Goal: Task Accomplishment & Management: Use online tool/utility

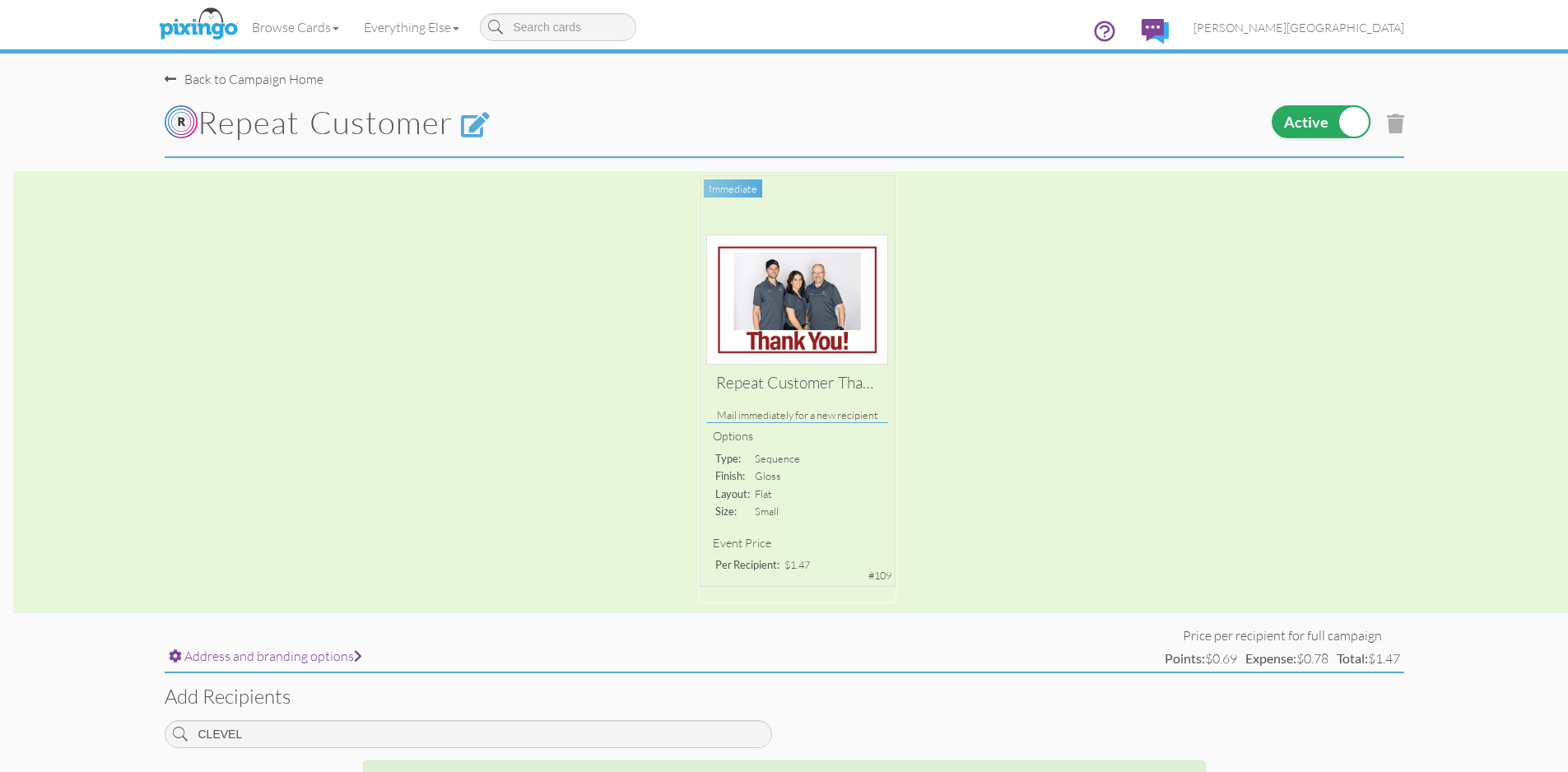
click at [168, 76] on span at bounding box center [170, 78] width 12 height 14
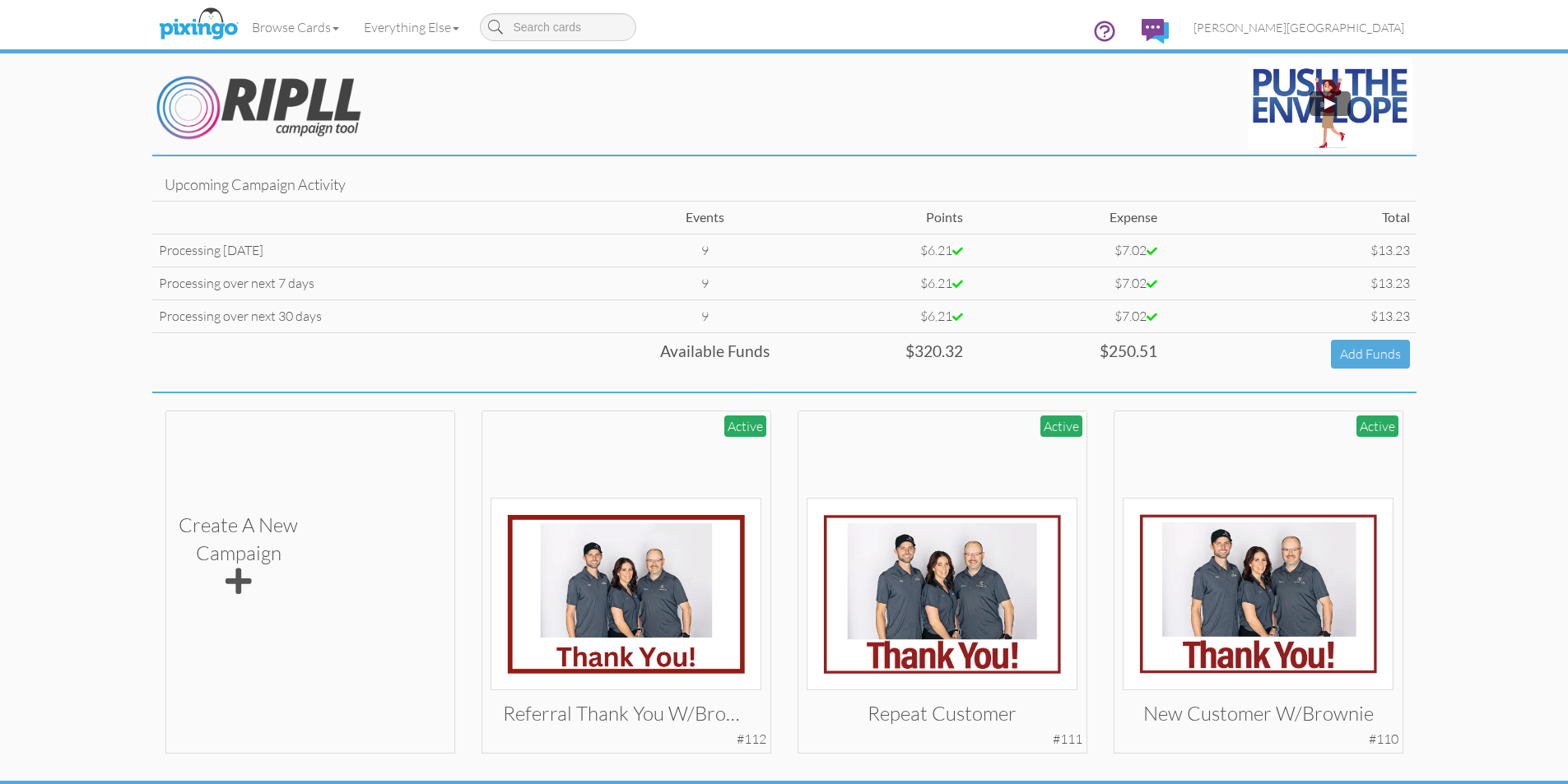
scroll to position [50, 0]
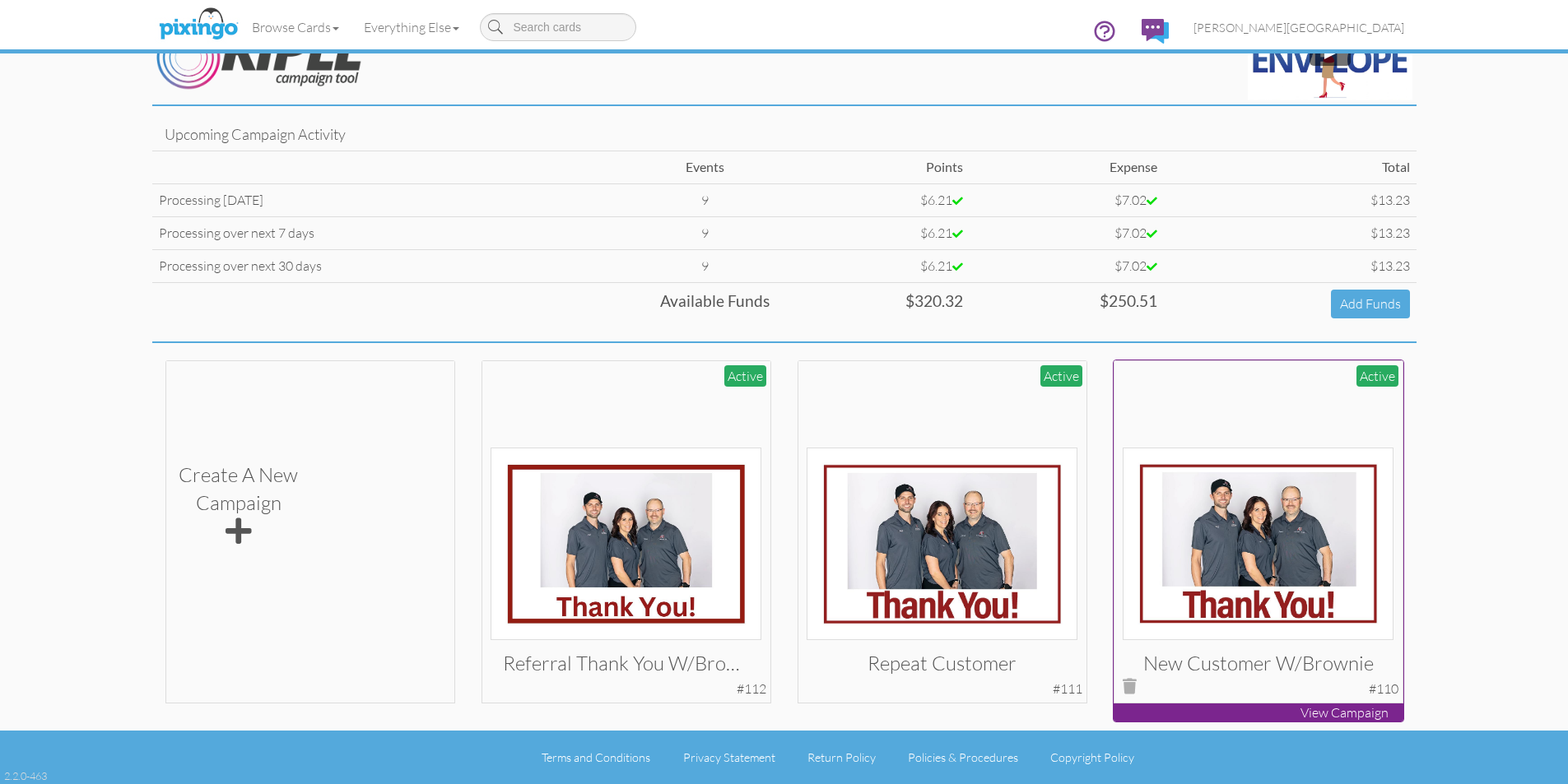
click at [1296, 485] on img at bounding box center [1258, 543] width 271 height 193
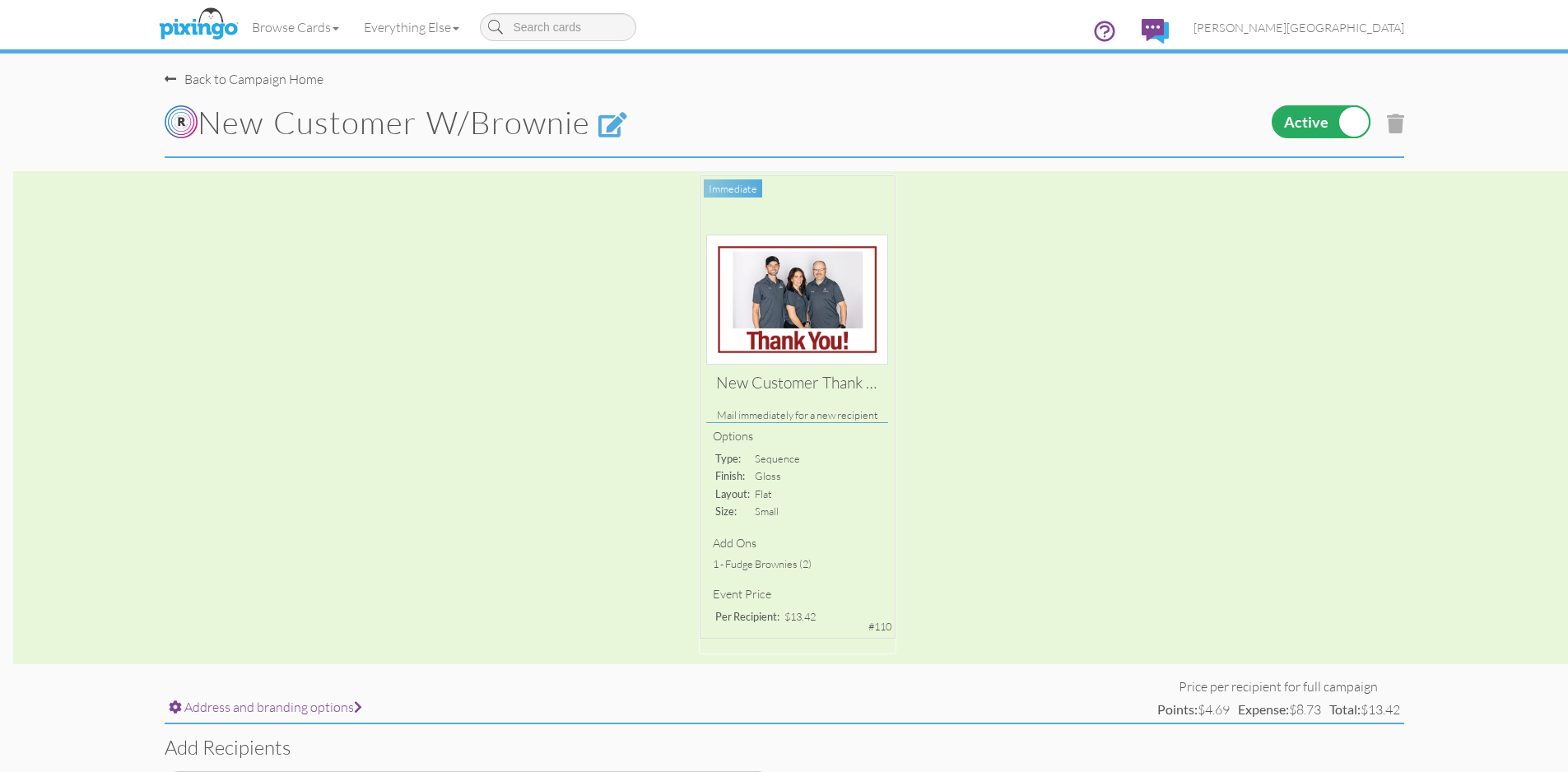
scroll to position [345, 0]
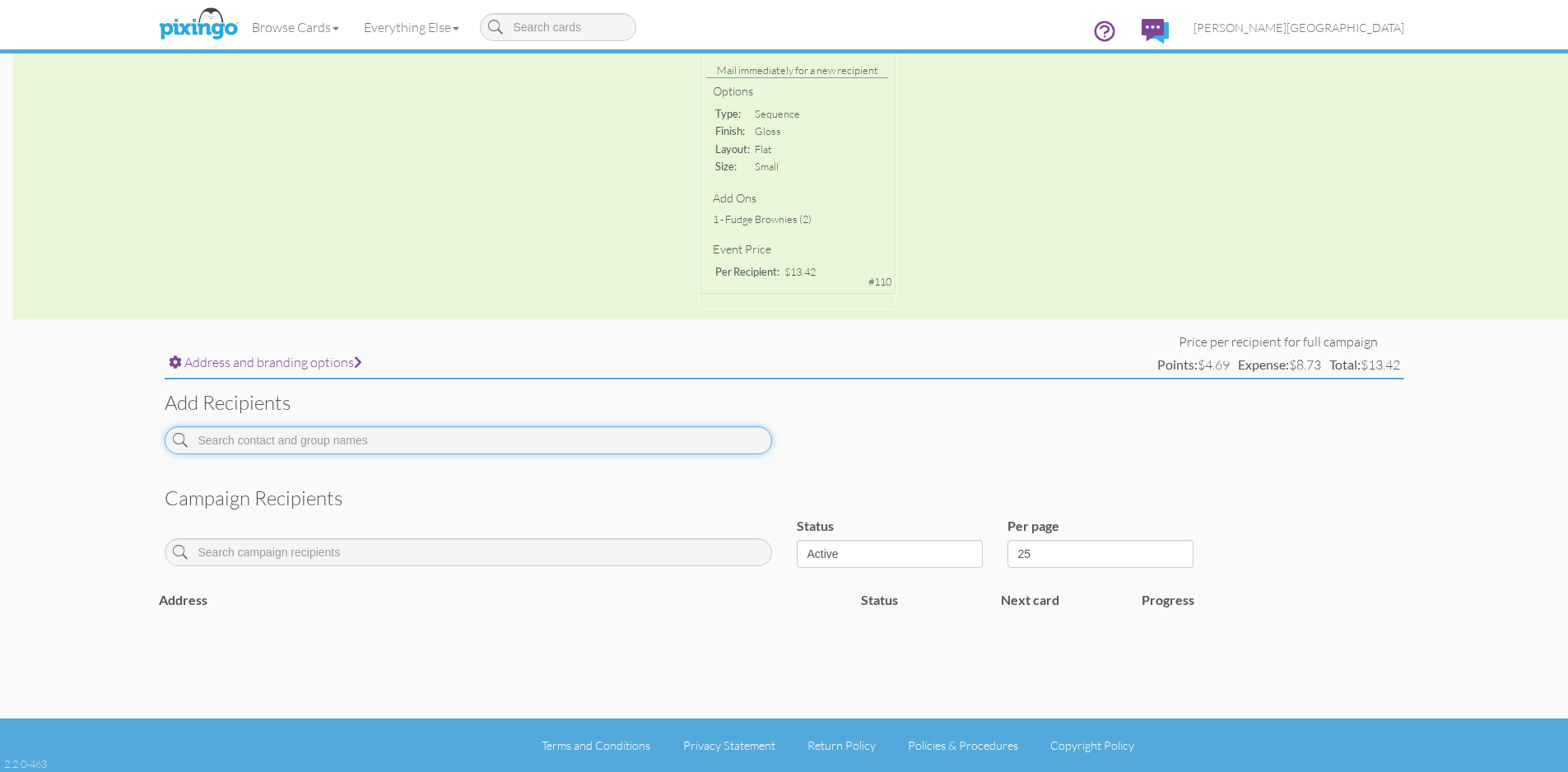
click at [415, 442] on input at bounding box center [469, 440] width 608 height 28
click at [341, 436] on input at bounding box center [469, 440] width 608 height 28
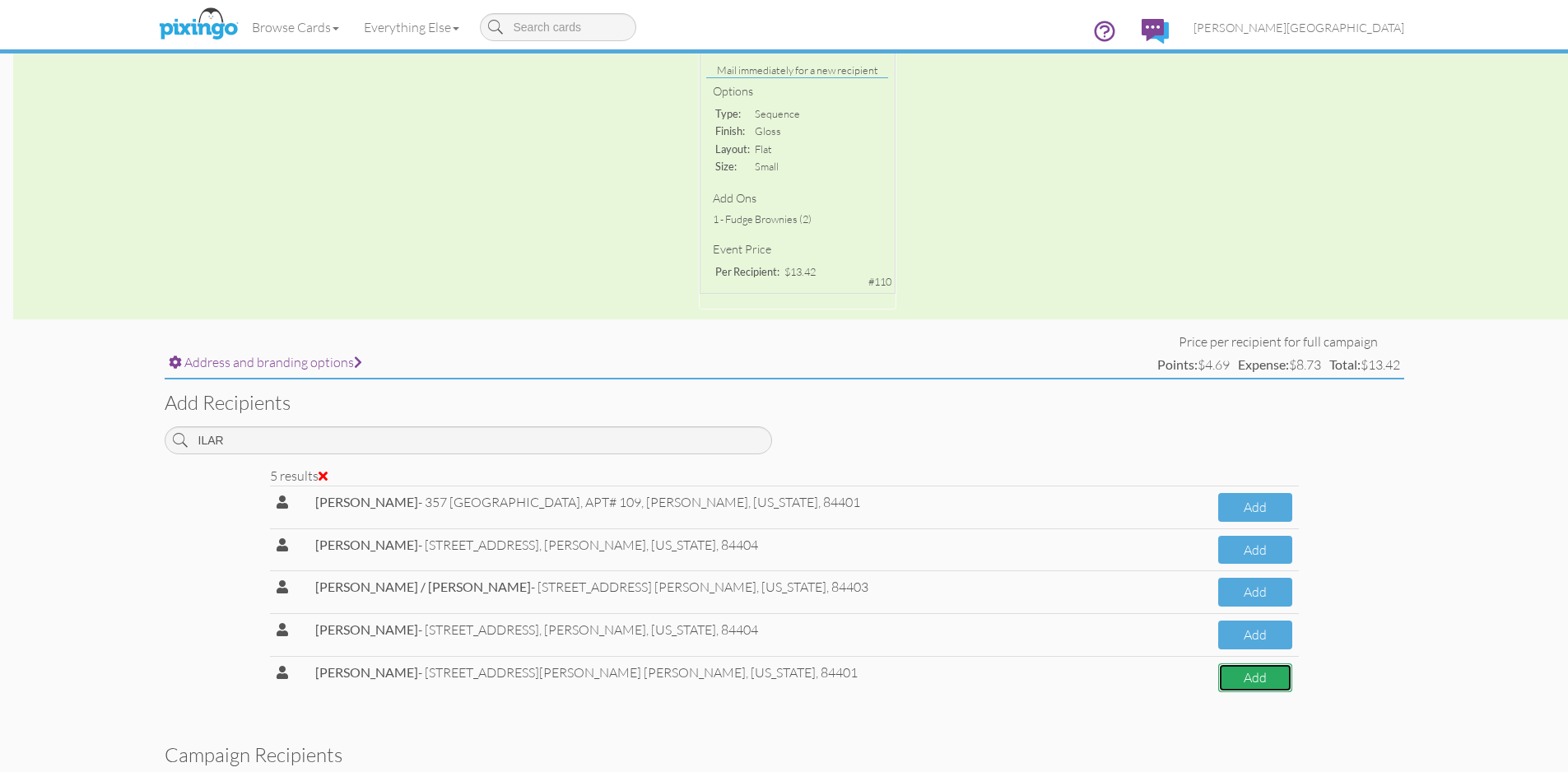
click at [1261, 683] on button "Add" at bounding box center [1254, 678] width 73 height 29
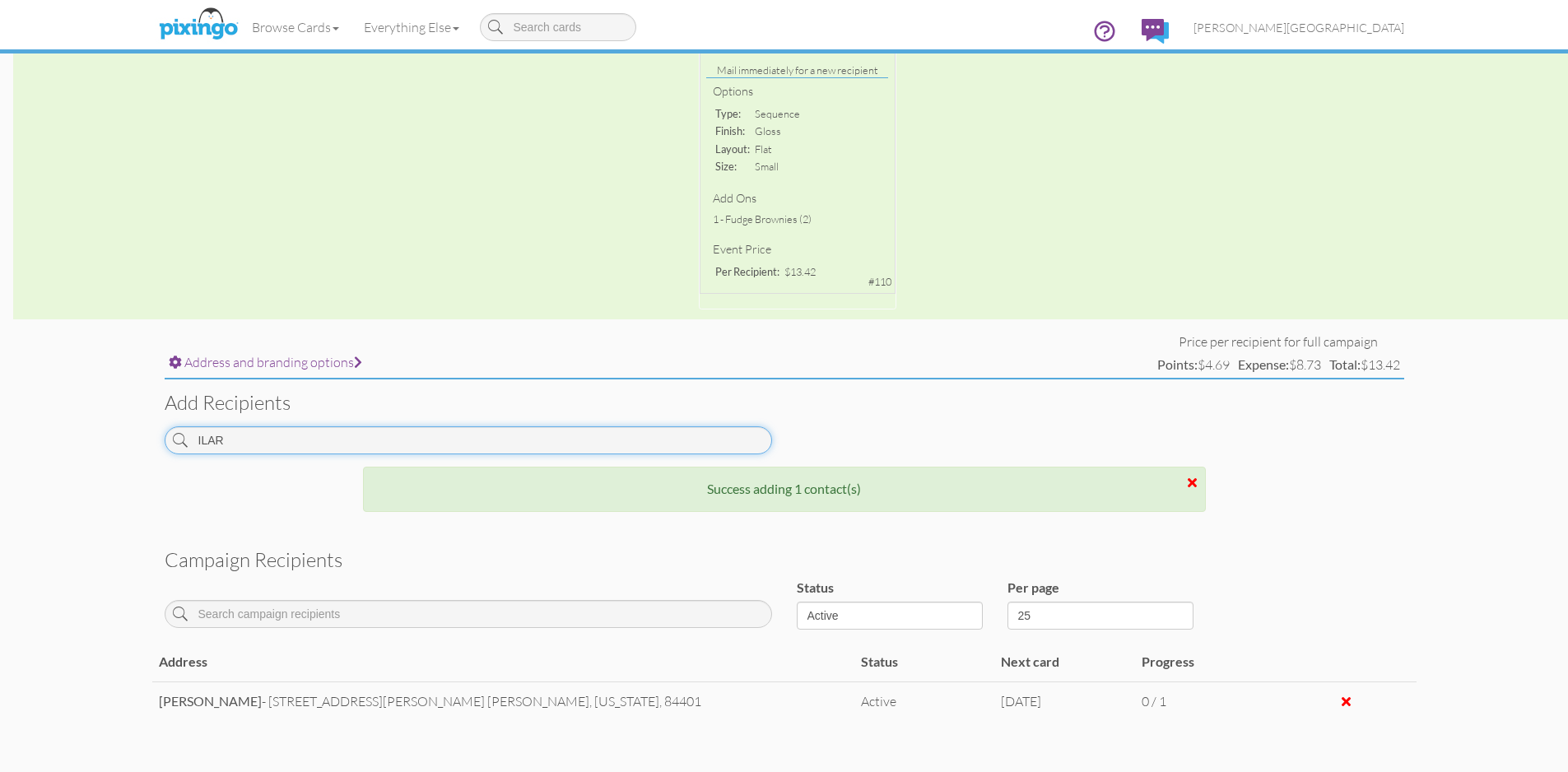
drag, startPoint x: 240, startPoint y: 444, endPoint x: 74, endPoint y: 434, distance: 166.3
click at [75, 434] on campaign-detail "Toggle navigation Visit Pixingo Mobile Browse Cards Business Accounting Automot…" at bounding box center [784, 264] width 1568 height 1218
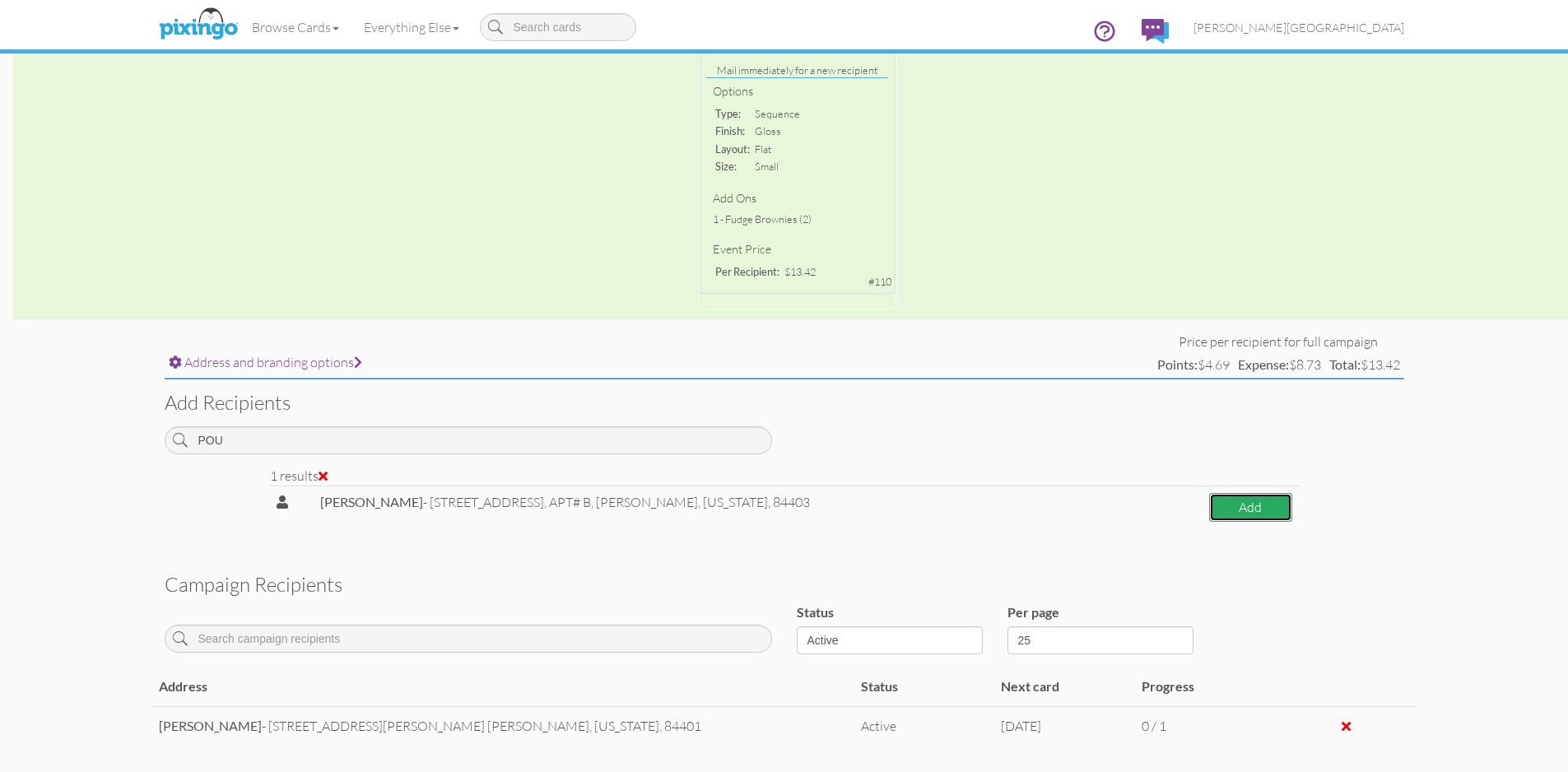
click at [1215, 499] on button "Add" at bounding box center [1251, 508] width 83 height 29
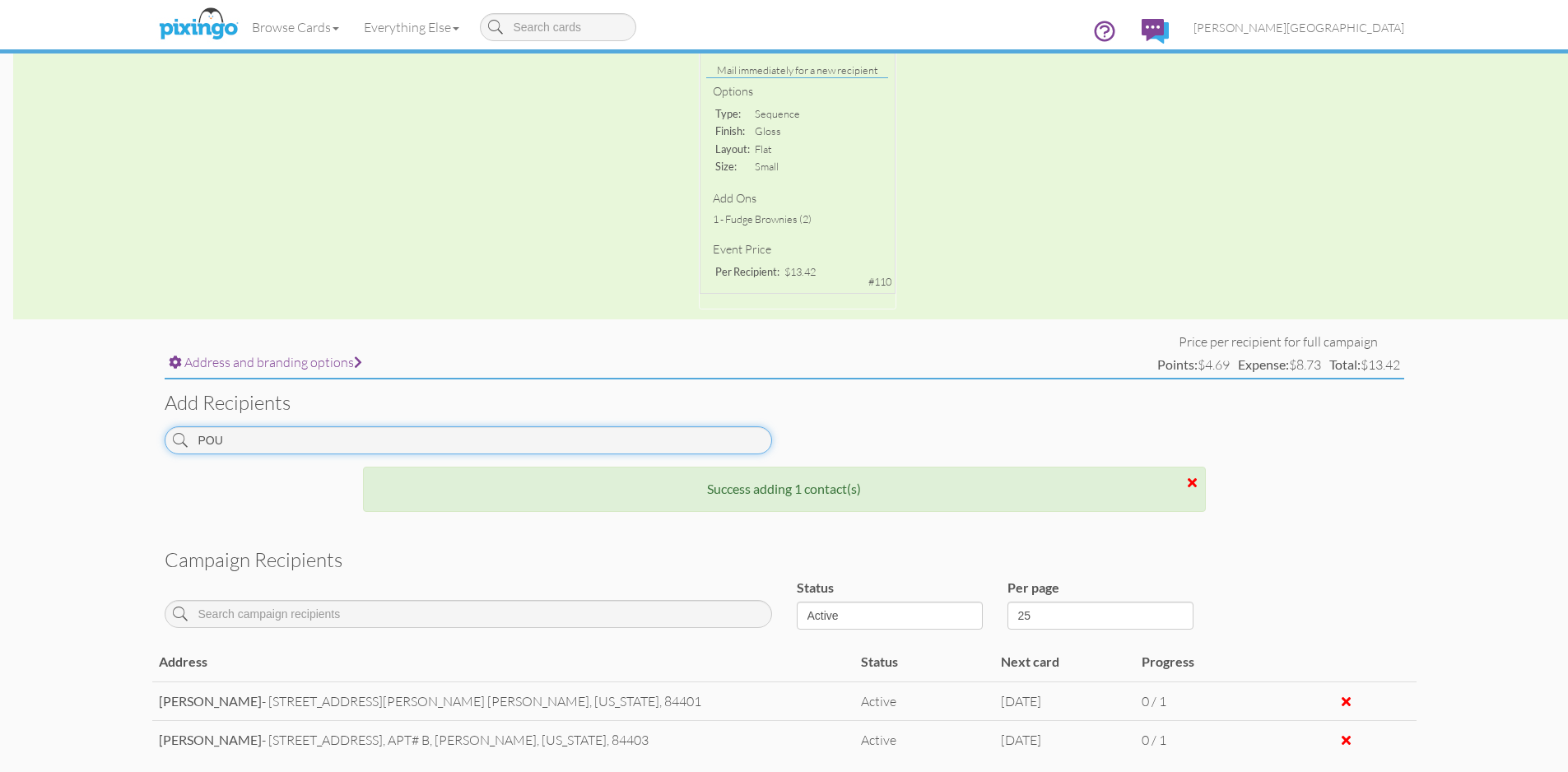
drag, startPoint x: 242, startPoint y: 438, endPoint x: 138, endPoint y: 437, distance: 104.0
click at [138, 437] on campaign-detail "Toggle navigation Visit Pixingo Mobile Browse Cards Business Accounting Automot…" at bounding box center [784, 284] width 1568 height 1257
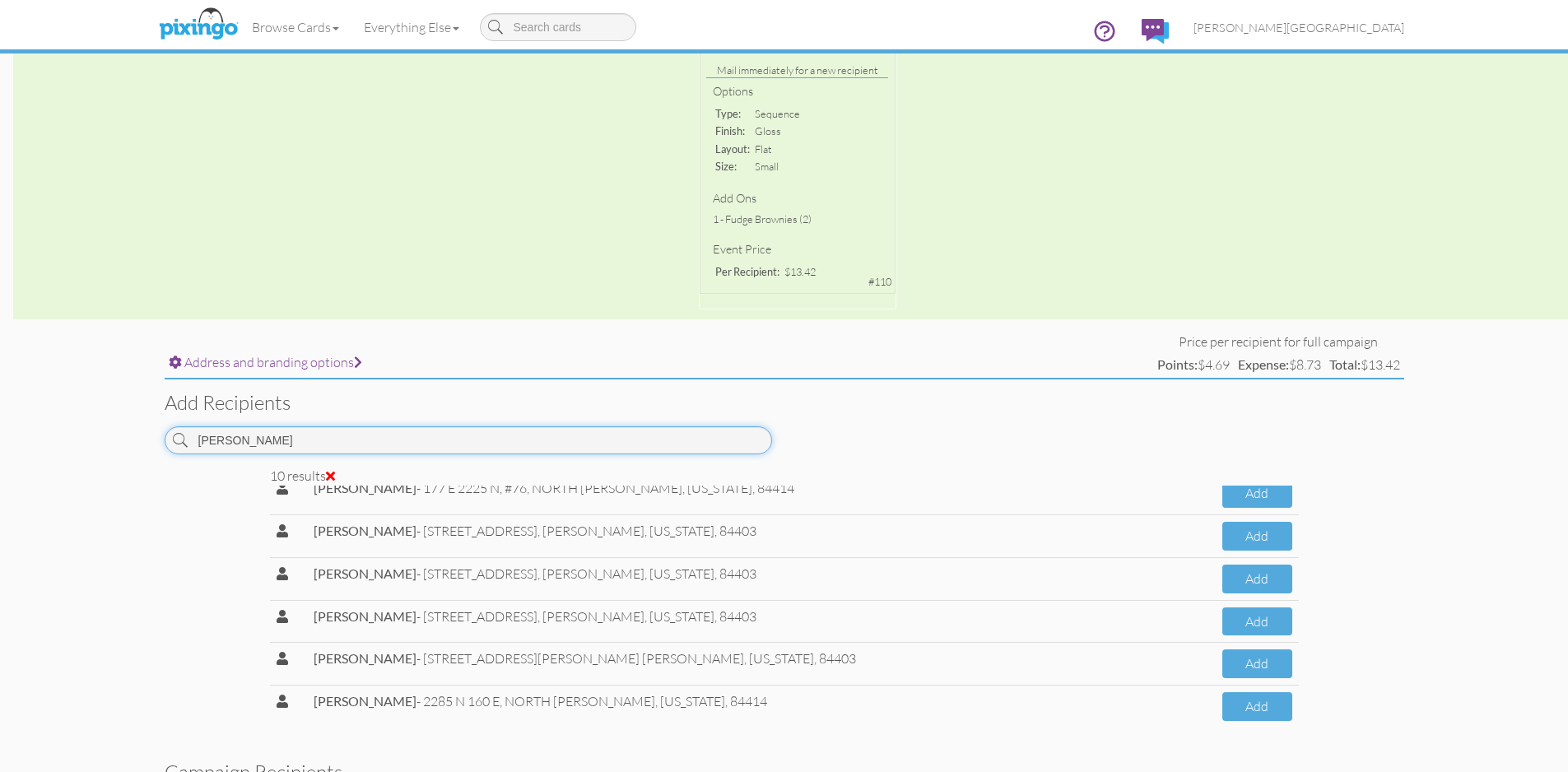
scroll to position [196, 0]
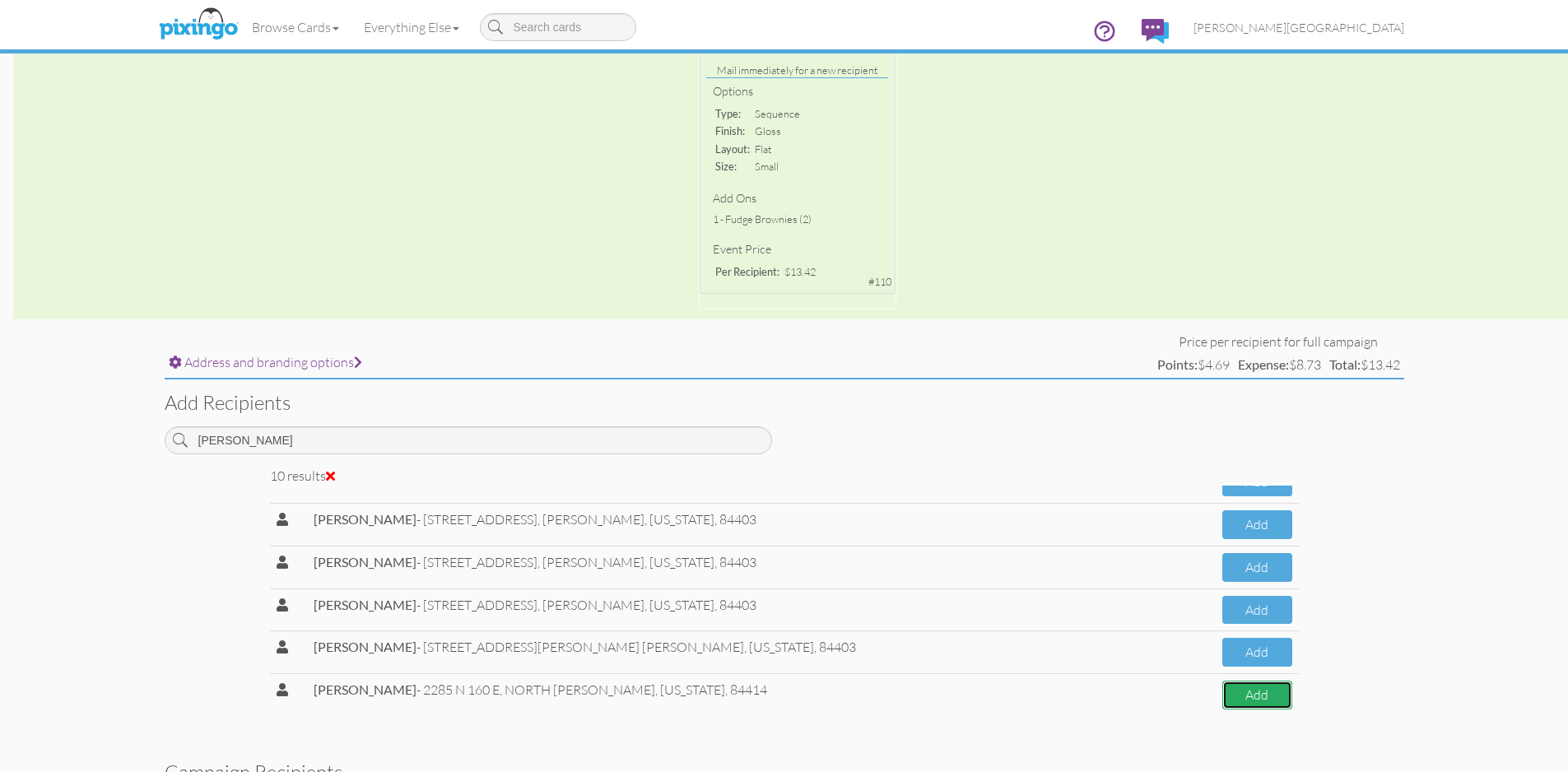
click at [1222, 697] on button "Add" at bounding box center [1256, 695] width 69 height 29
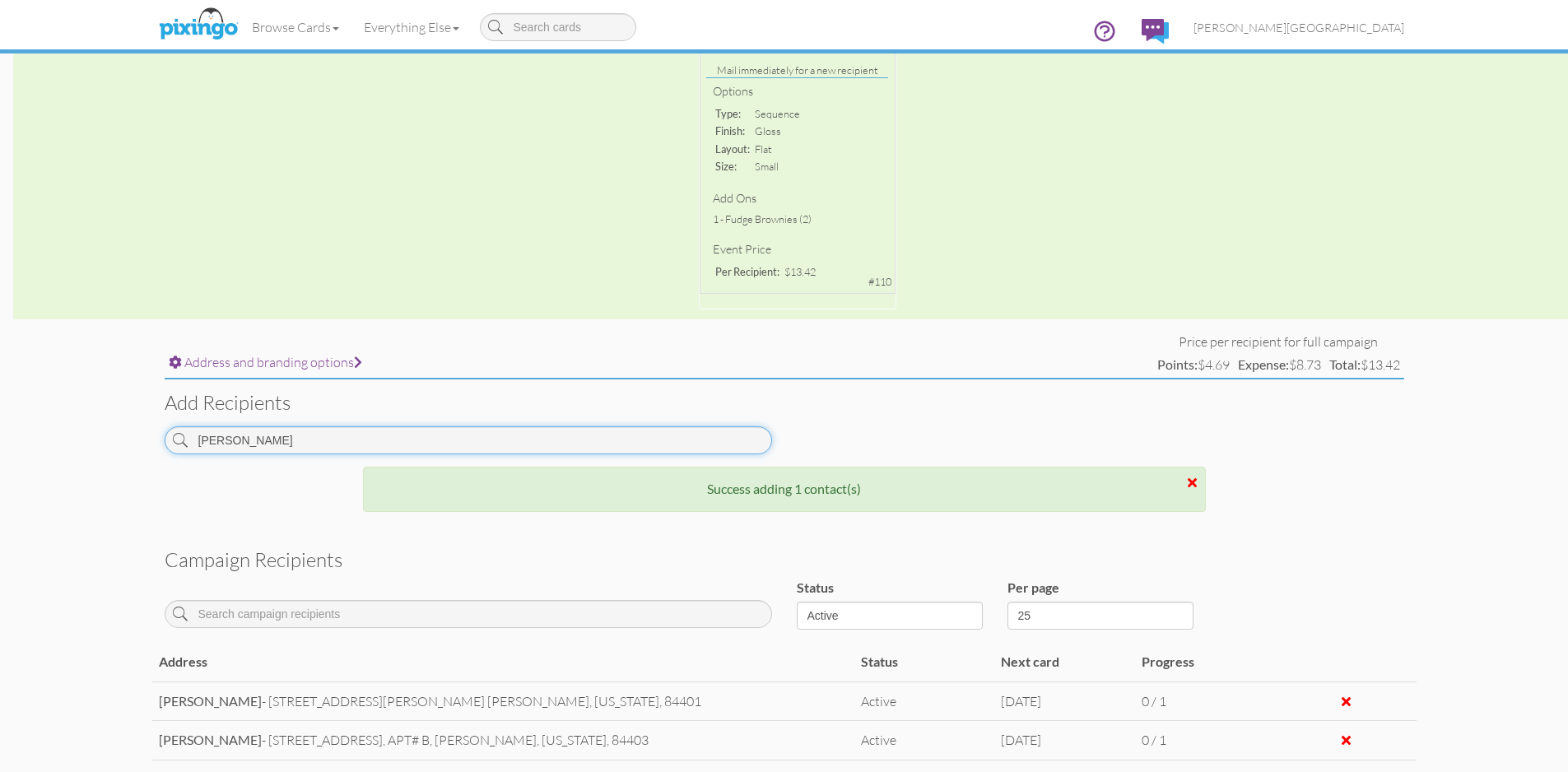
drag, startPoint x: 289, startPoint y: 439, endPoint x: 102, endPoint y: 446, distance: 187.1
click at [102, 446] on campaign-detail "Toggle navigation Visit Pixingo Mobile Browse Cards Business Accounting Automot…" at bounding box center [784, 303] width 1568 height 1296
click at [317, 447] on input "[PERSON_NAME]" at bounding box center [469, 440] width 608 height 28
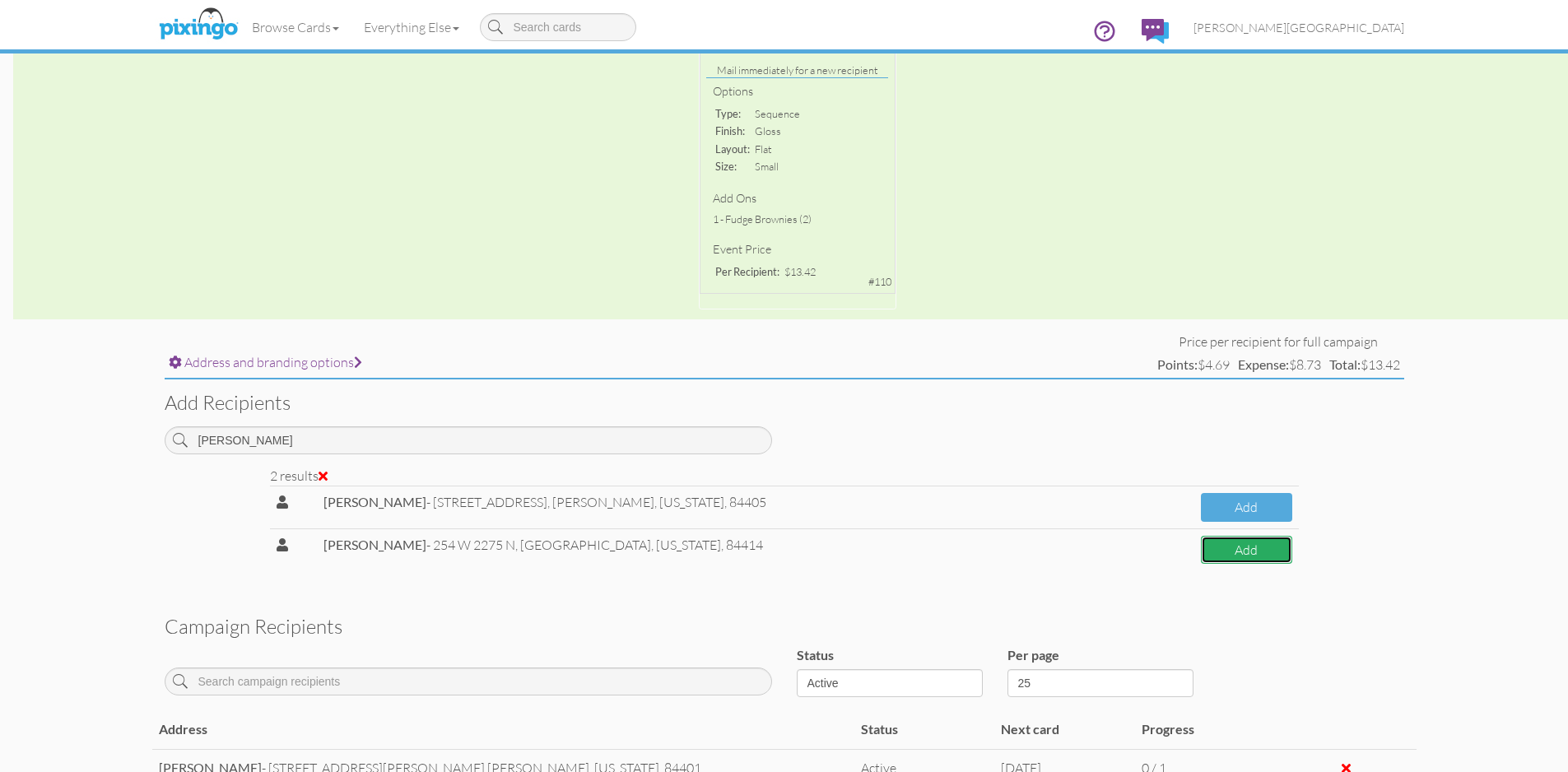
click at [1205, 556] on button "Add" at bounding box center [1246, 550] width 91 height 29
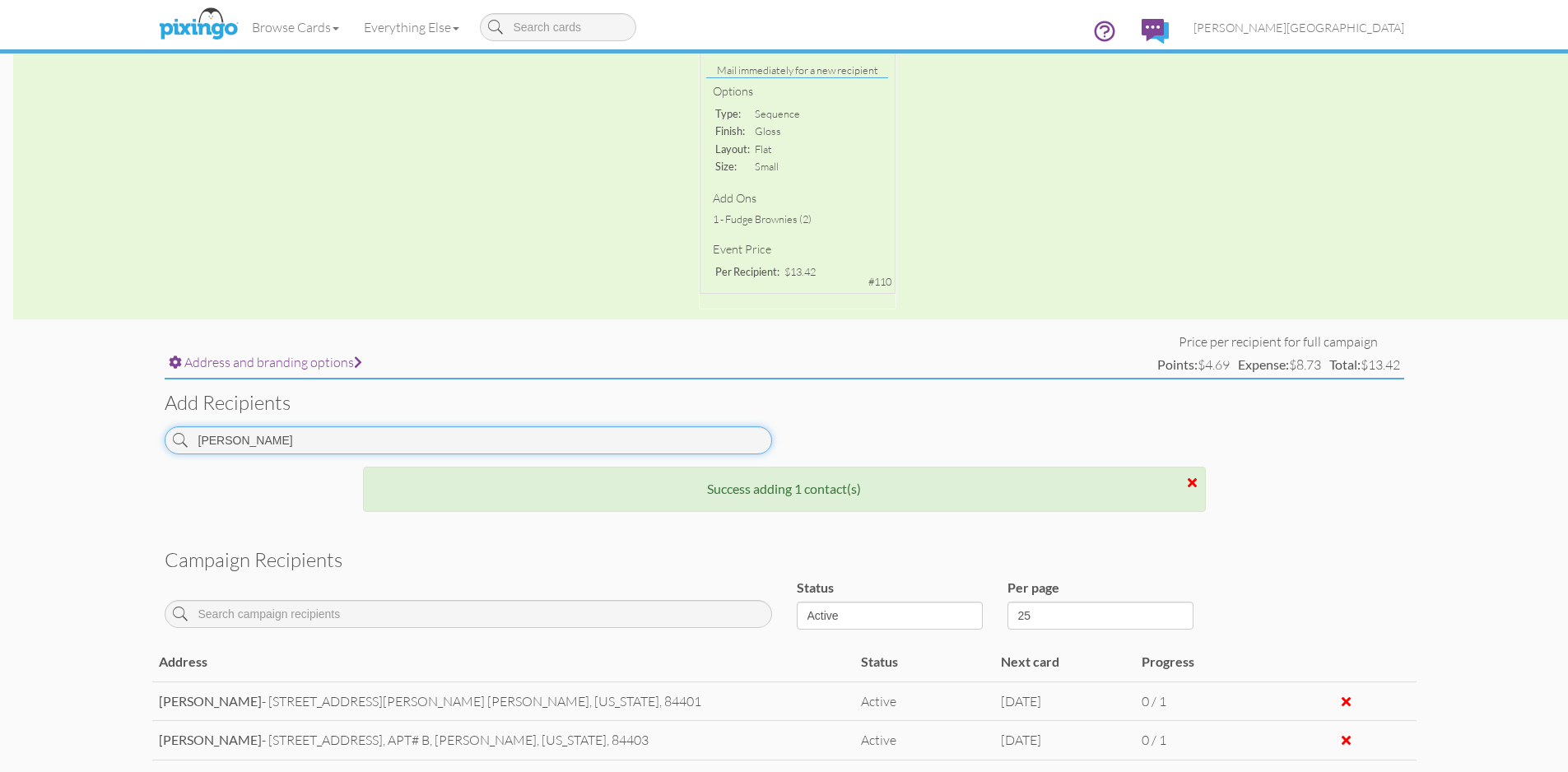
drag, startPoint x: 285, startPoint y: 431, endPoint x: 64, endPoint y: 432, distance: 221.0
click at [64, 432] on campaign-detail "Toggle navigation Visit Pixingo Mobile Browse Cards Business Accounting Automot…" at bounding box center [784, 323] width 1568 height 1335
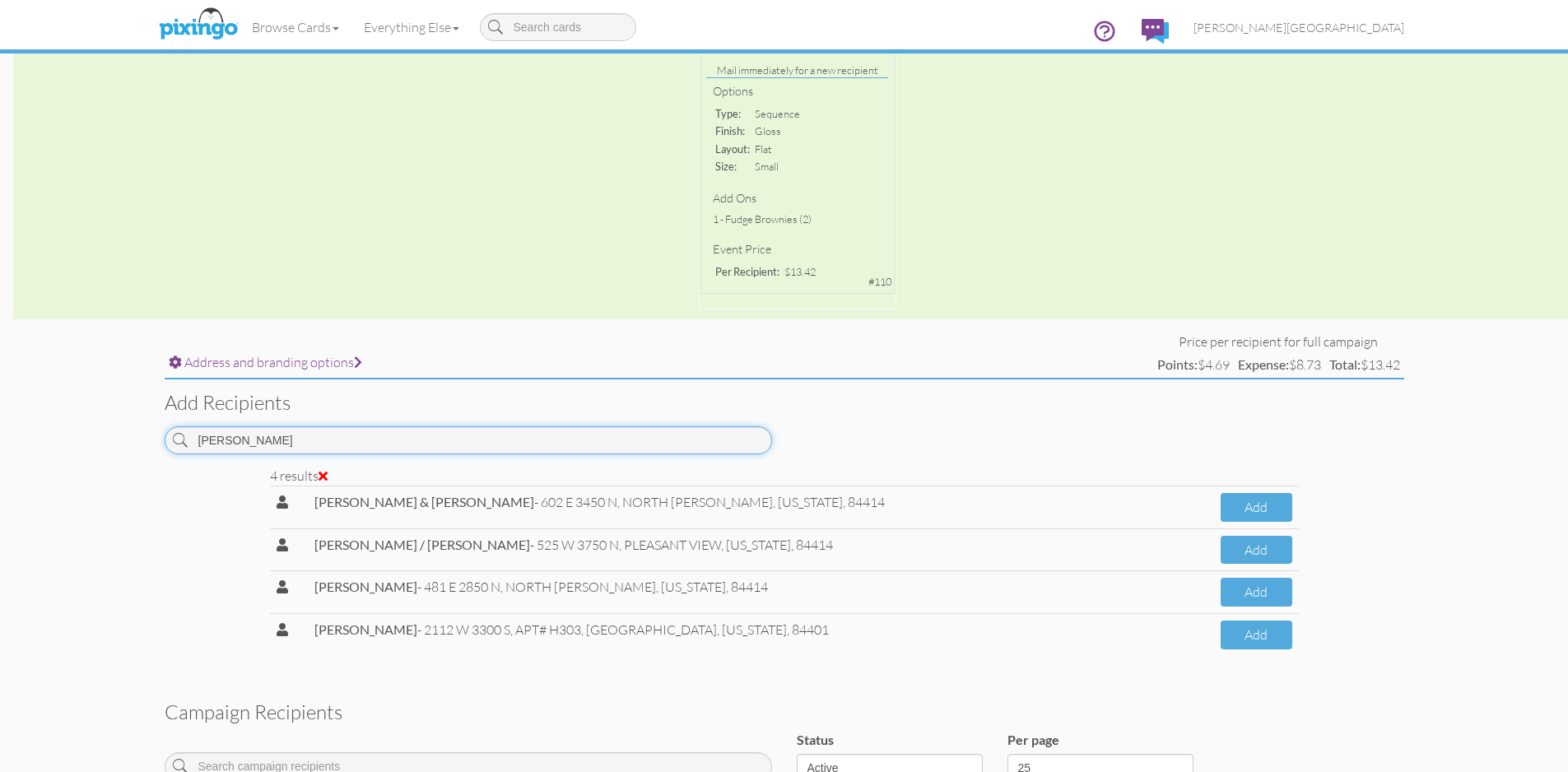
drag, startPoint x: 297, startPoint y: 454, endPoint x: 152, endPoint y: 449, distance: 145.1
click at [152, 449] on div "[PERSON_NAME]" at bounding box center [468, 446] width 632 height 41
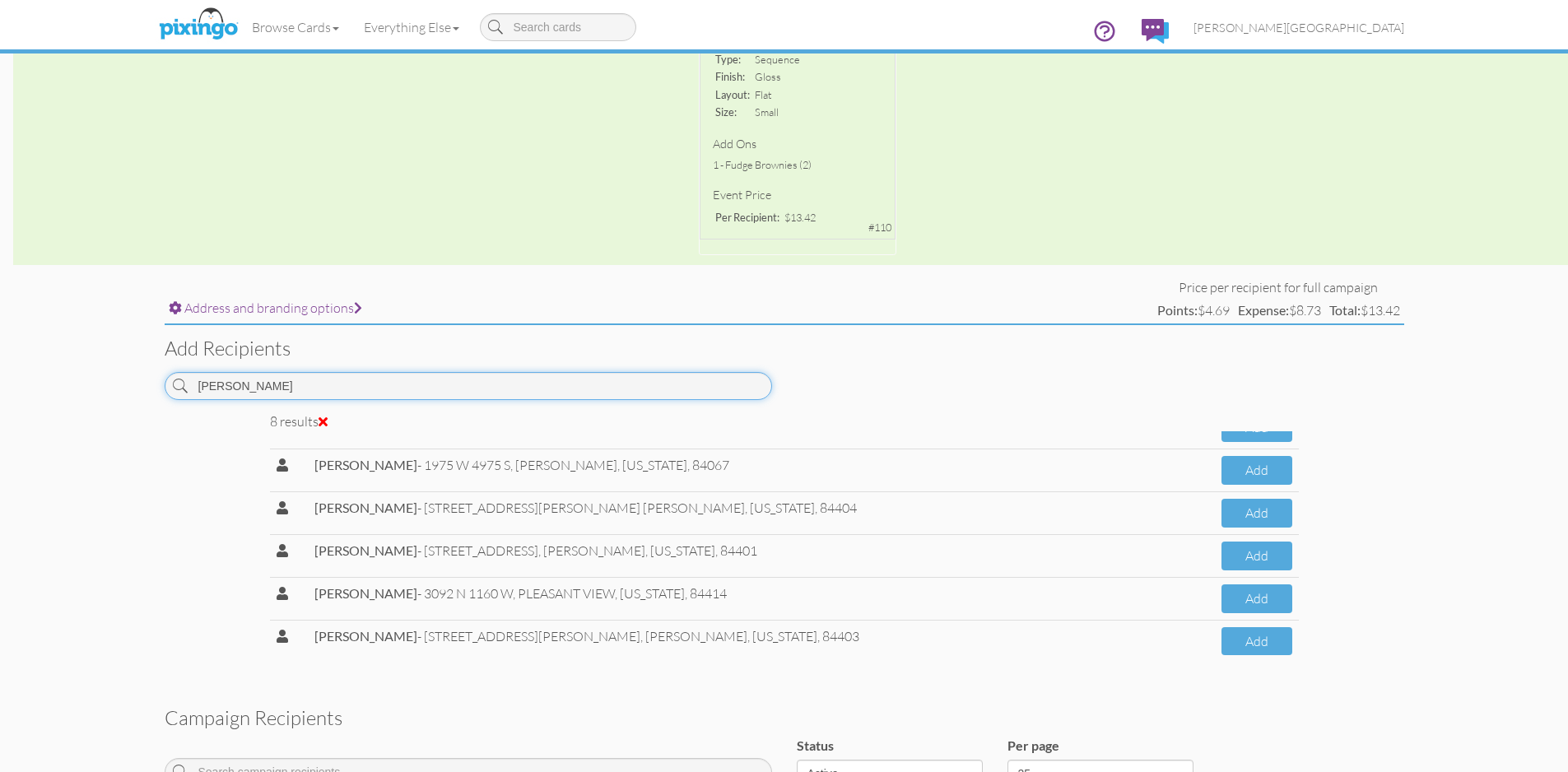
scroll to position [427, 0]
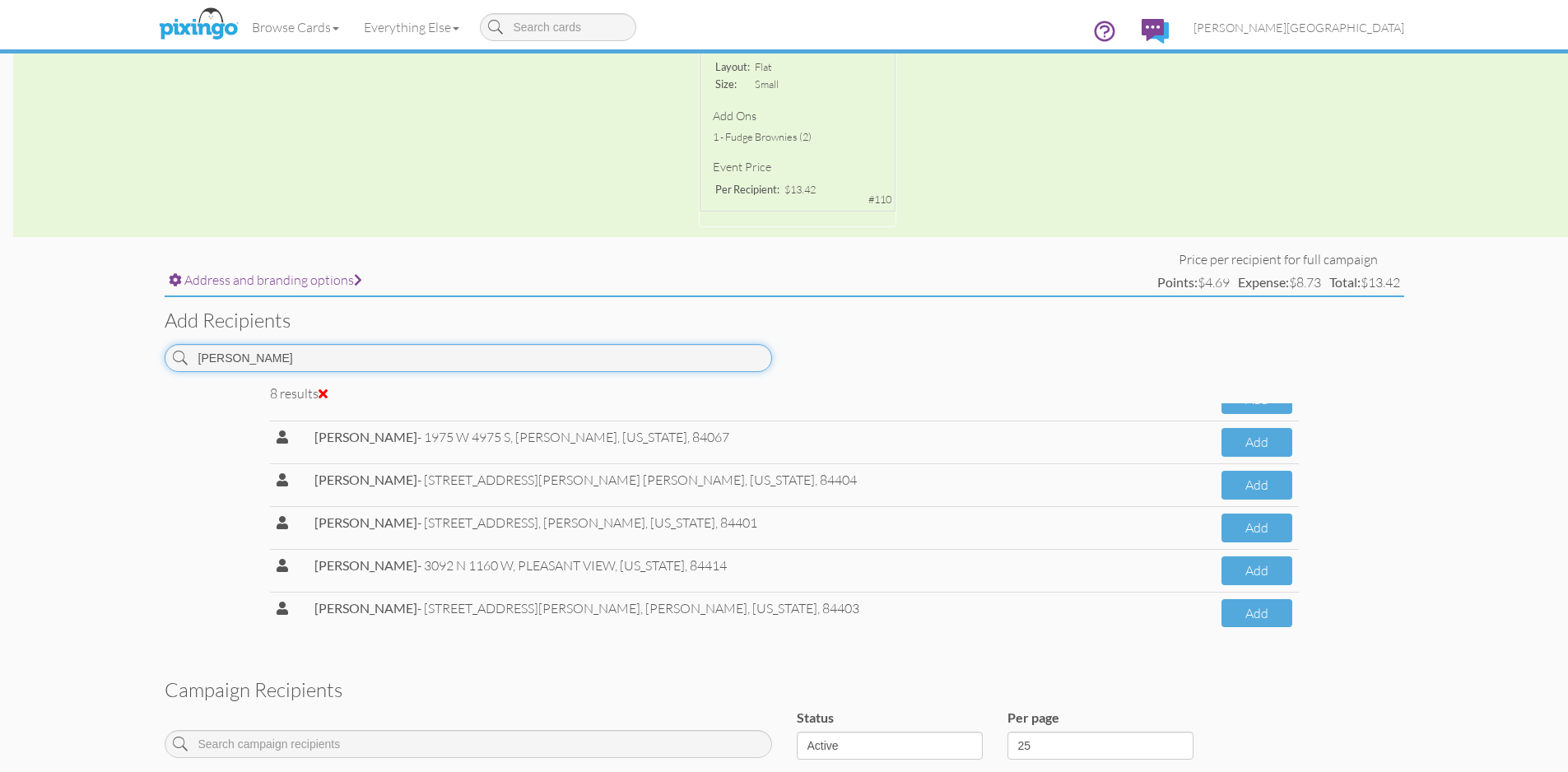
click at [347, 355] on input "[PERSON_NAME]" at bounding box center [469, 357] width 608 height 28
click at [1234, 614] on button "Add" at bounding box center [1256, 613] width 70 height 29
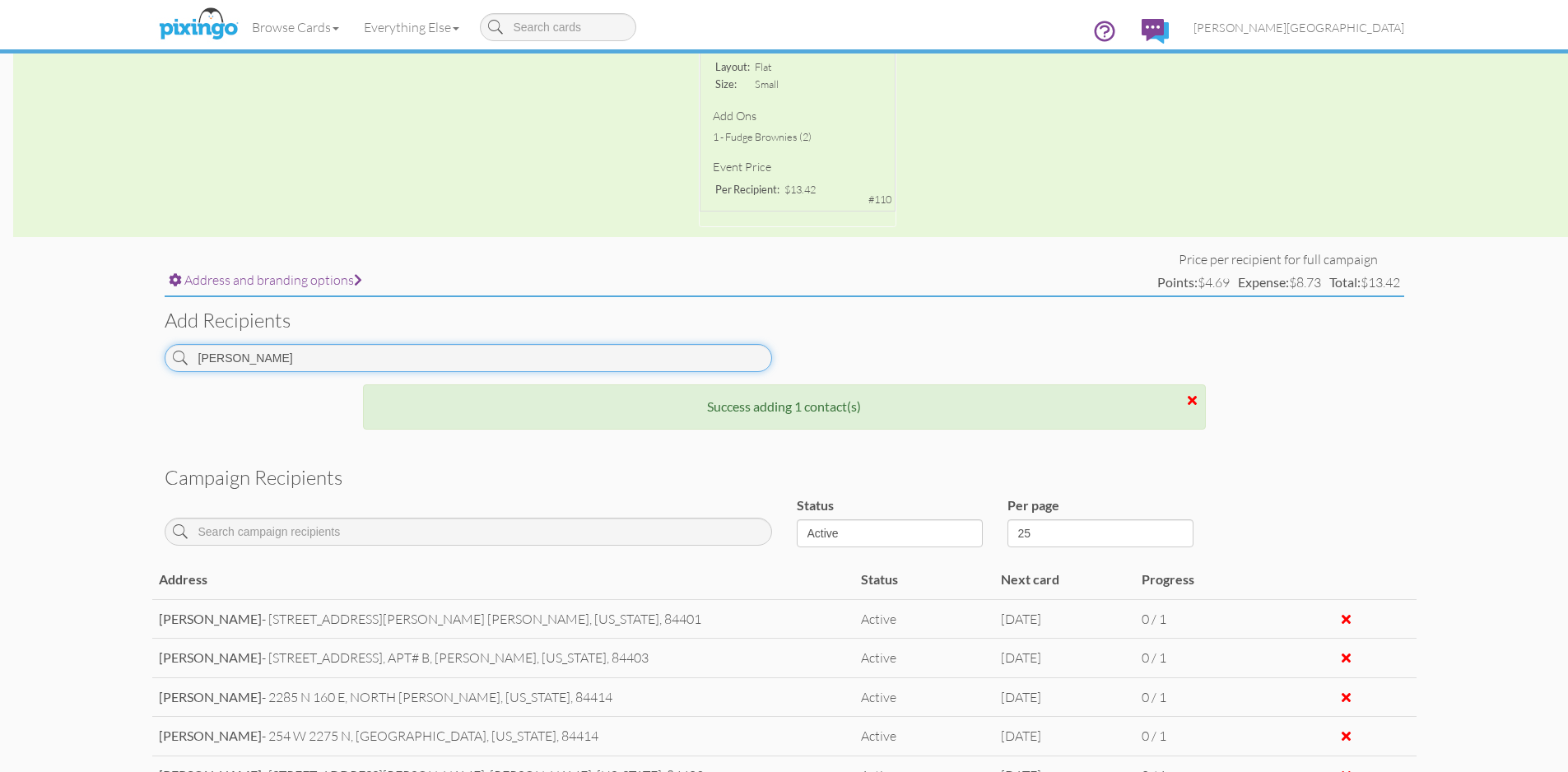
drag, startPoint x: 282, startPoint y: 369, endPoint x: 80, endPoint y: 347, distance: 203.2
click at [80, 347] on campaign-detail "Toggle navigation Visit Pixingo Mobile Browse Cards Business Accounting Automot…" at bounding box center [784, 259] width 1568 height 1374
drag, startPoint x: 395, startPoint y: 369, endPoint x: 271, endPoint y: 346, distance: 126.1
click at [393, 369] on input "[PERSON_NAME]" at bounding box center [469, 357] width 608 height 28
click at [238, 350] on input "[PERSON_NAME]" at bounding box center [469, 357] width 608 height 28
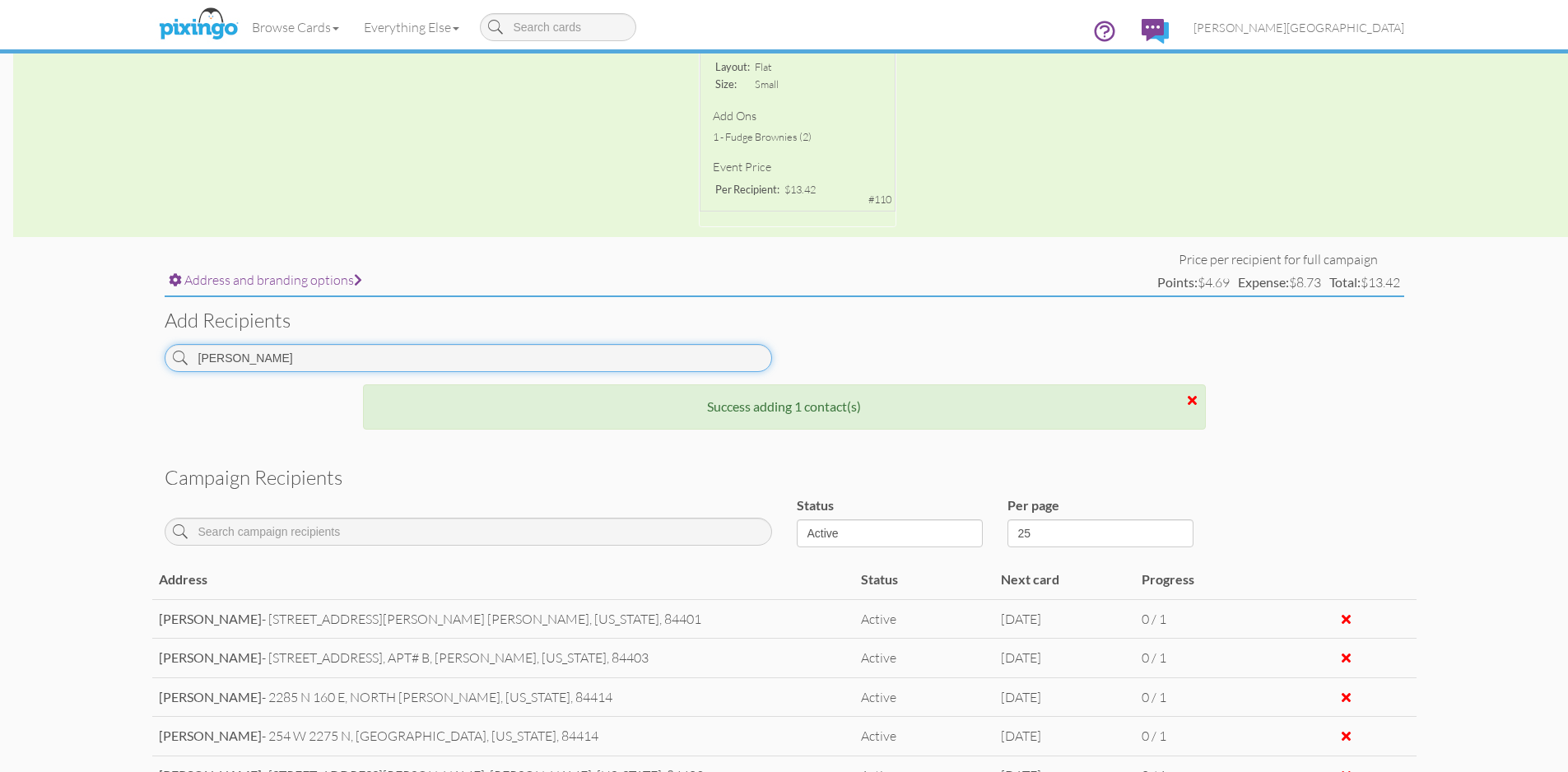
drag, startPoint x: 258, startPoint y: 359, endPoint x: 115, endPoint y: 353, distance: 143.1
click at [115, 353] on campaign-detail "Toggle navigation Visit Pixingo Mobile Browse Cards Business Accounting Automot…" at bounding box center [784, 259] width 1568 height 1374
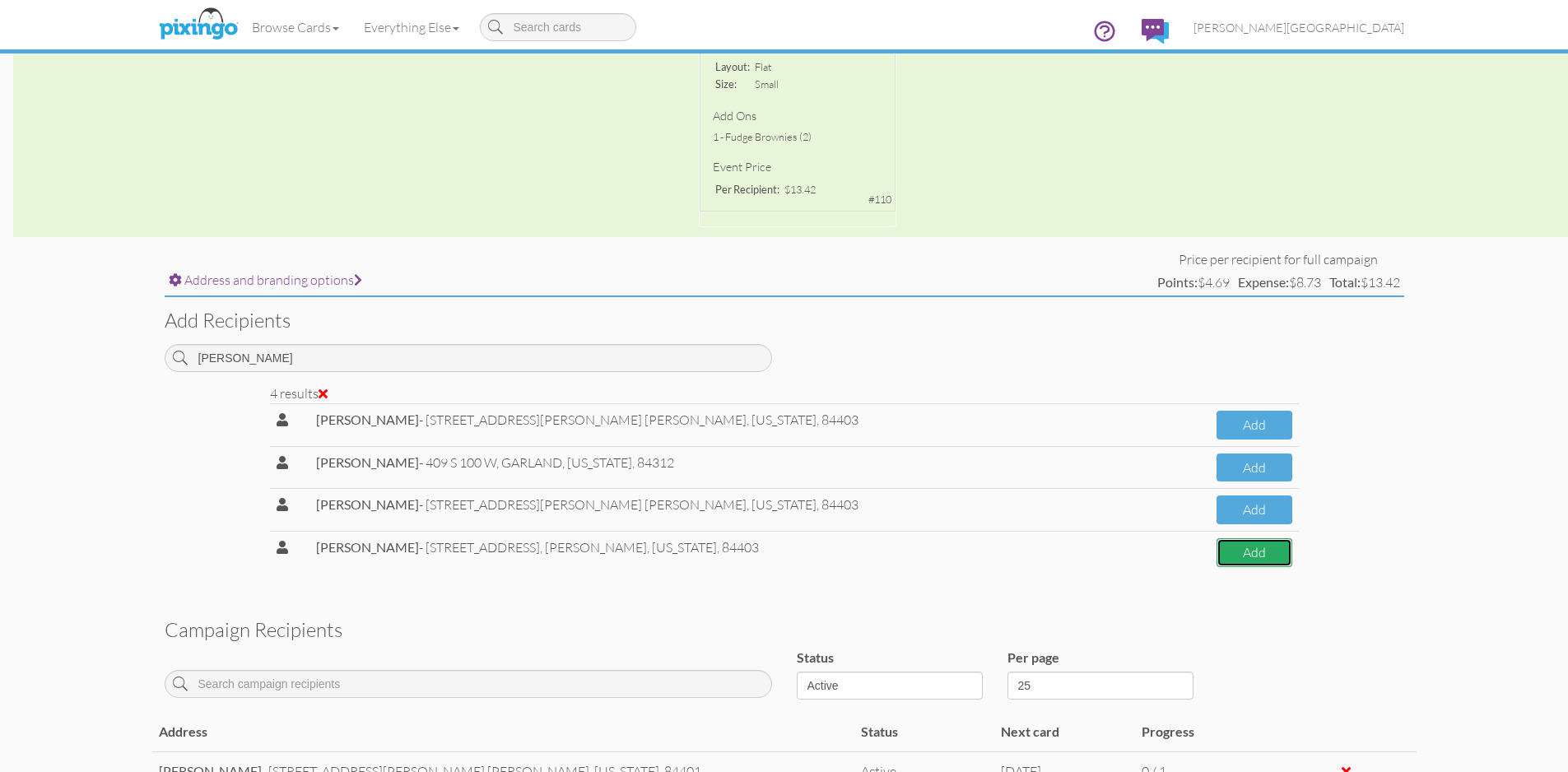
click at [1219, 561] on button "Add" at bounding box center [1253, 553] width 75 height 29
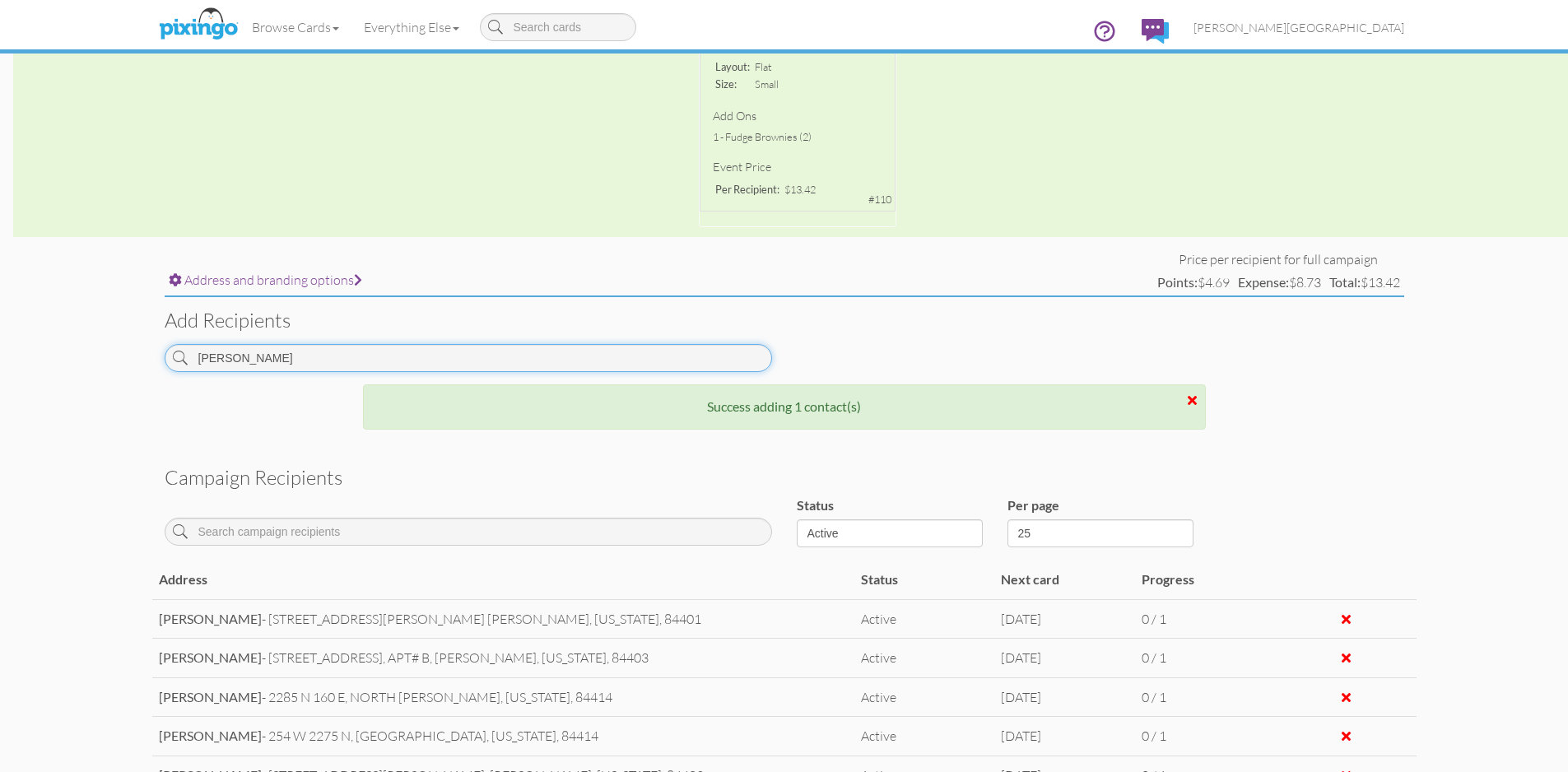
drag, startPoint x: 282, startPoint y: 357, endPoint x: 32, endPoint y: 339, distance: 250.6
click at [33, 339] on campaign-detail "Toggle navigation Visit Pixingo Mobile Browse Cards Business Accounting Automot…" at bounding box center [784, 280] width 1568 height 1414
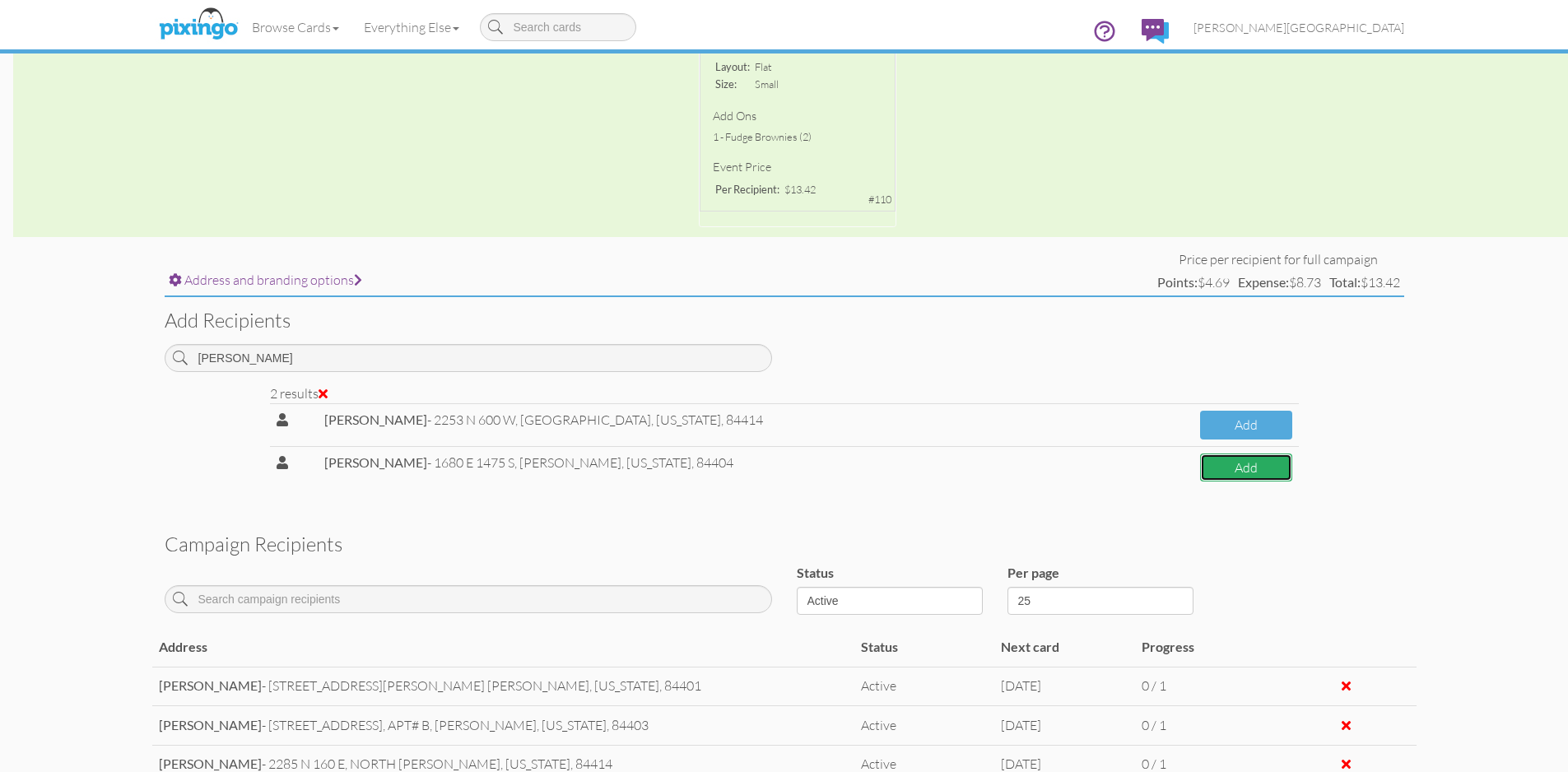
click at [1234, 468] on button "Add" at bounding box center [1246, 468] width 92 height 29
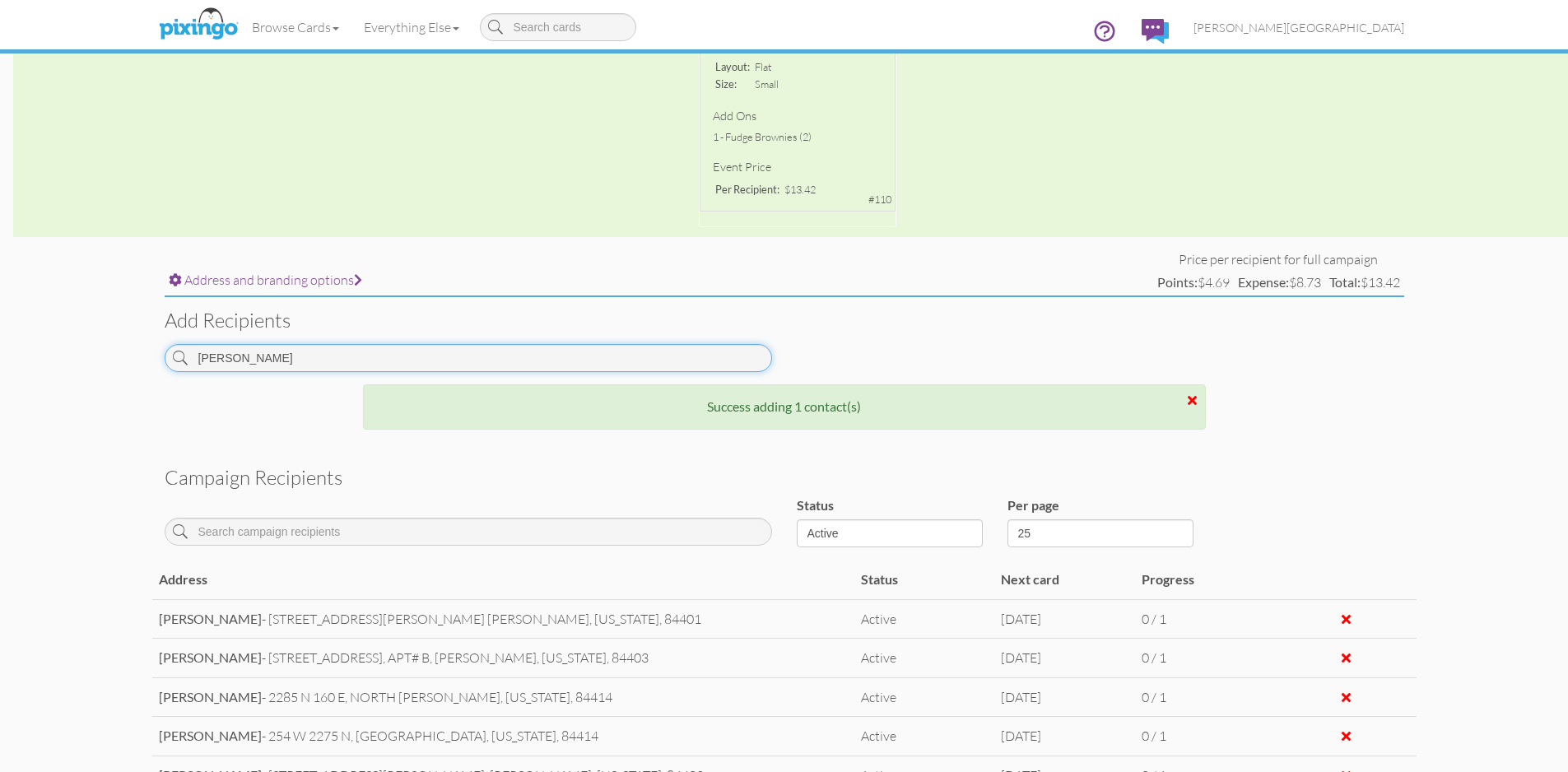
drag, startPoint x: 288, startPoint y: 361, endPoint x: 36, endPoint y: 363, distance: 252.0
click at [36, 363] on campaign-detail "Toggle navigation Visit Pixingo Mobile Browse Cards Business Accounting Automot…" at bounding box center [784, 299] width 1568 height 1453
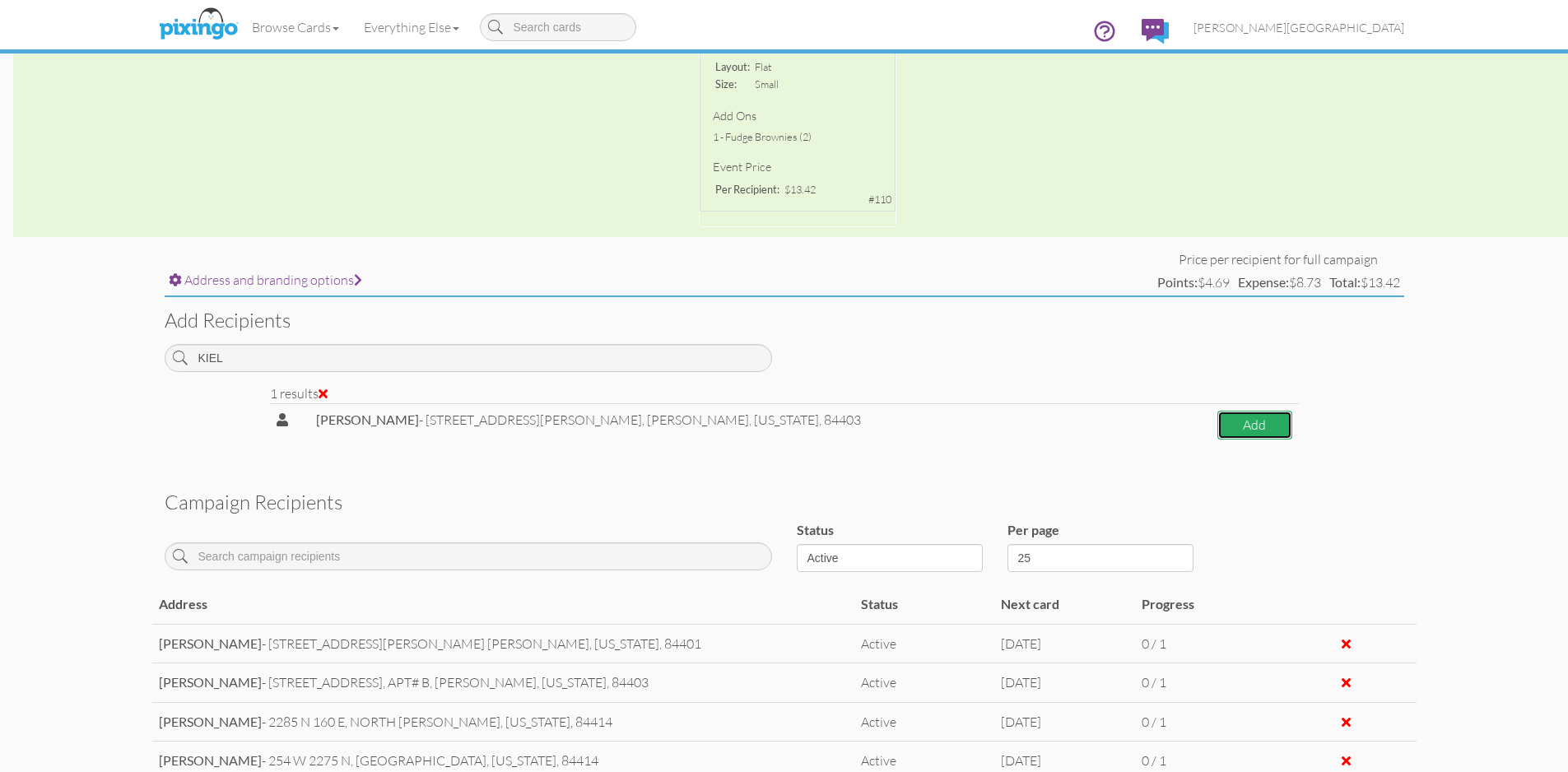
click at [1274, 433] on button "Add" at bounding box center [1254, 425] width 75 height 29
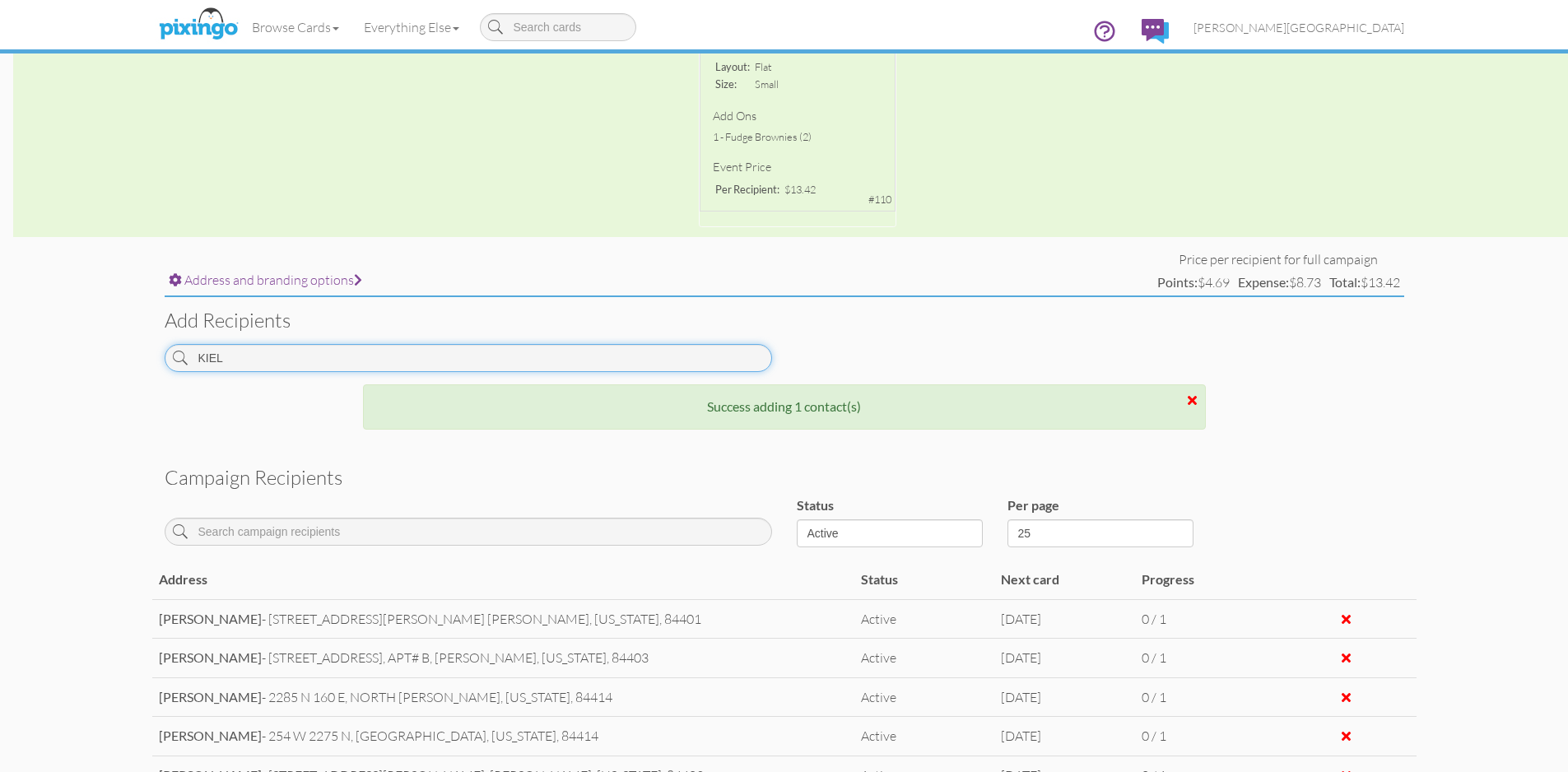
drag, startPoint x: 235, startPoint y: 365, endPoint x: 130, endPoint y: 360, distance: 105.1
click at [130, 360] on campaign-detail "Toggle navigation Visit Pixingo Mobile Browse Cards Business Accounting Automot…" at bounding box center [784, 318] width 1568 height 1493
click at [291, 349] on input "KIEL" at bounding box center [469, 357] width 608 height 28
drag, startPoint x: 188, startPoint y: 363, endPoint x: 165, endPoint y: 363, distance: 23.0
click at [165, 363] on input "KIEL" at bounding box center [469, 357] width 608 height 28
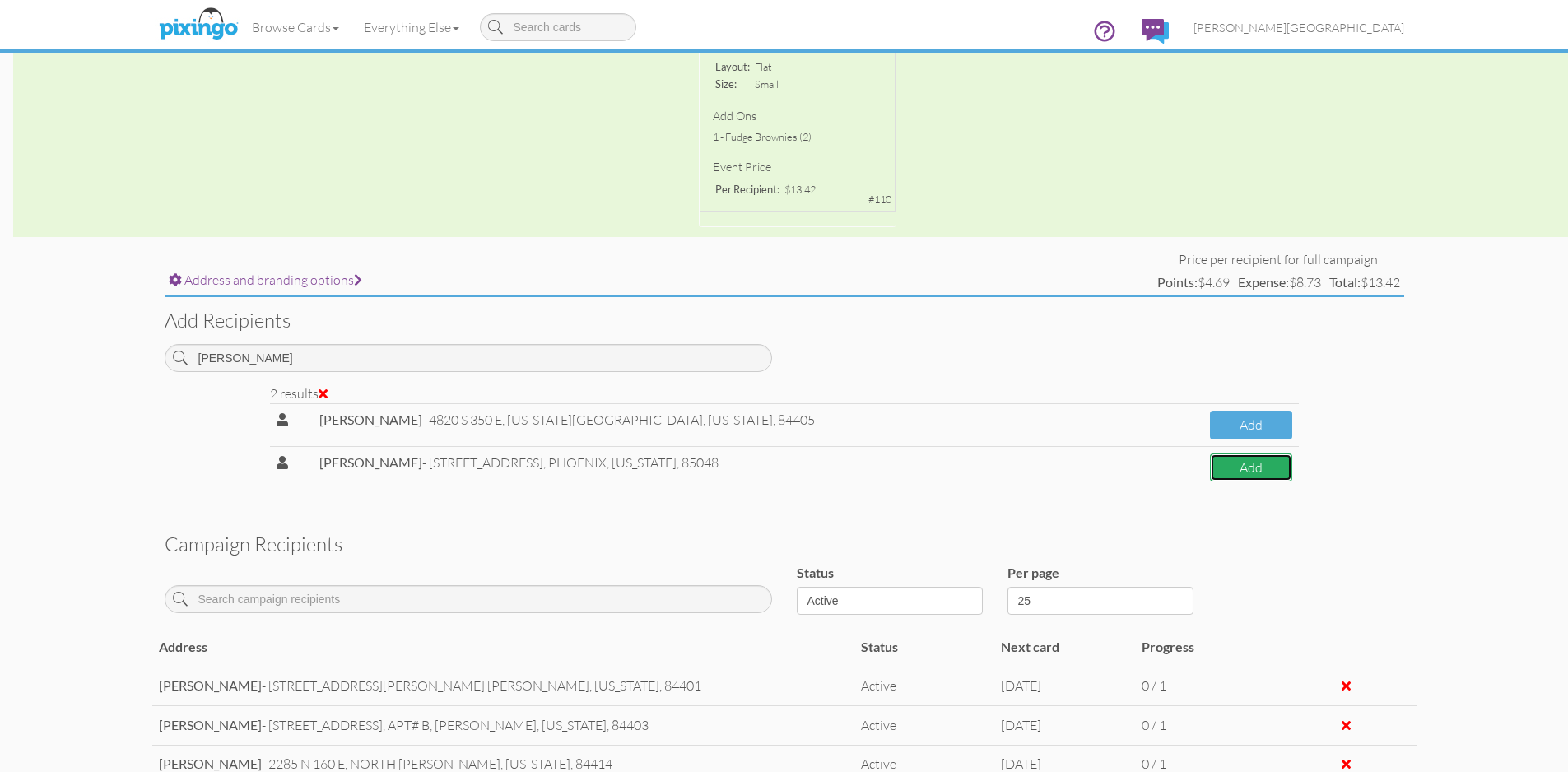
click at [1225, 459] on button "Add" at bounding box center [1251, 468] width 82 height 29
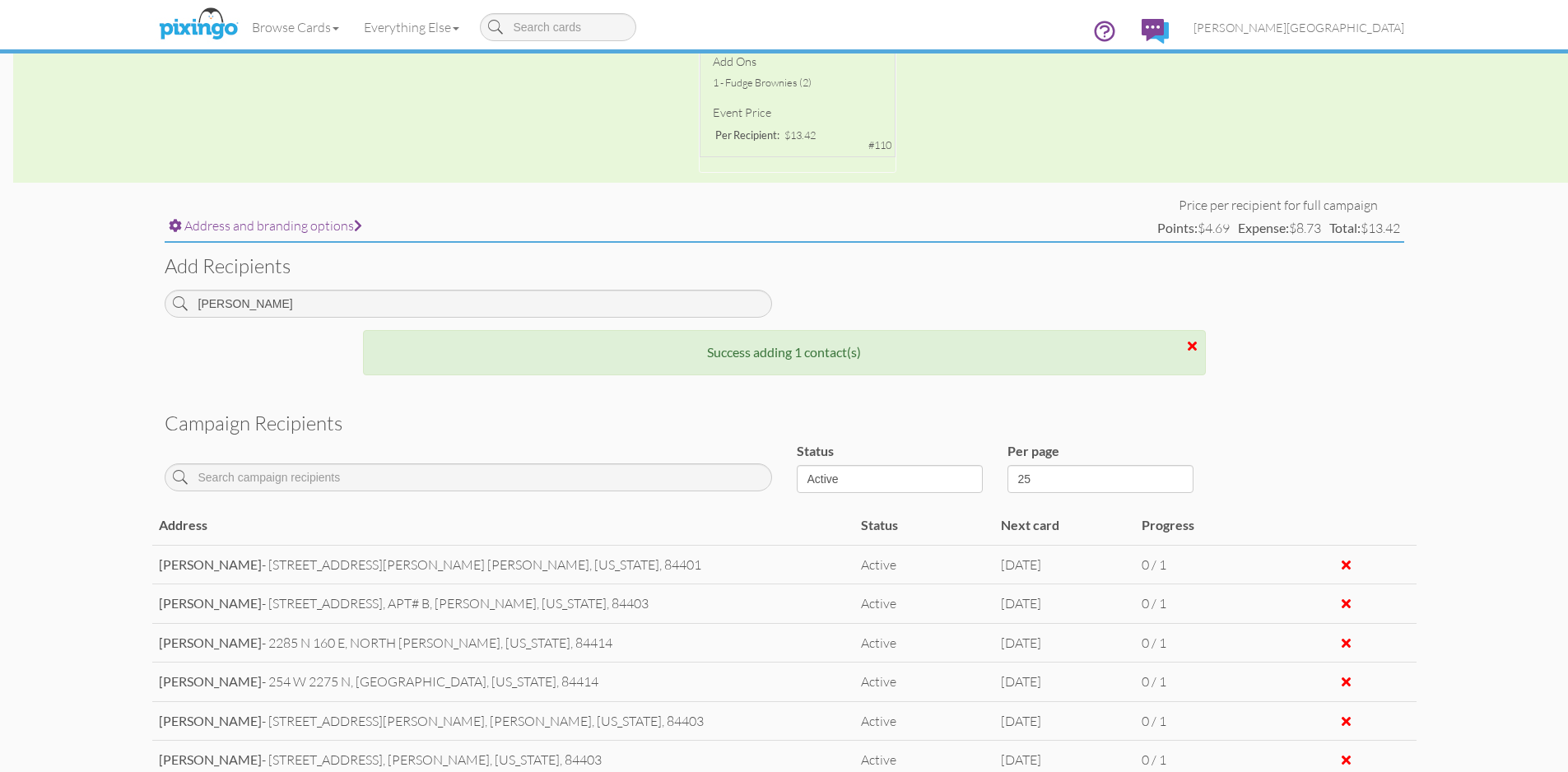
scroll to position [510, 0]
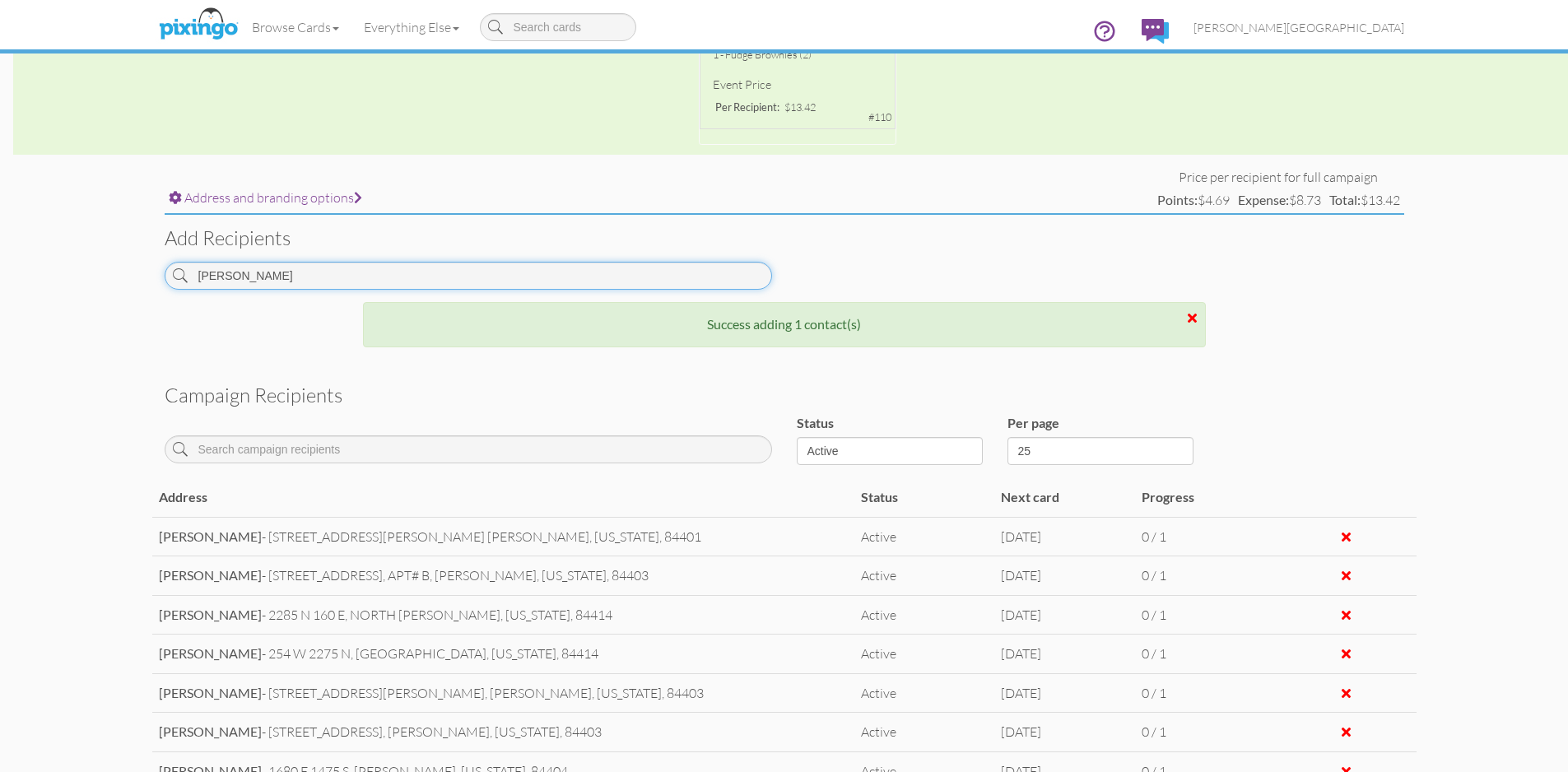
click at [276, 270] on input "[PERSON_NAME]" at bounding box center [469, 275] width 608 height 28
drag, startPoint x: 276, startPoint y: 280, endPoint x: 101, endPoint y: 273, distance: 175.1
click at [101, 273] on campaign-detail "Toggle navigation Visit Pixingo Mobile Browse Cards Business Accounting Automot…" at bounding box center [784, 256] width 1568 height 1531
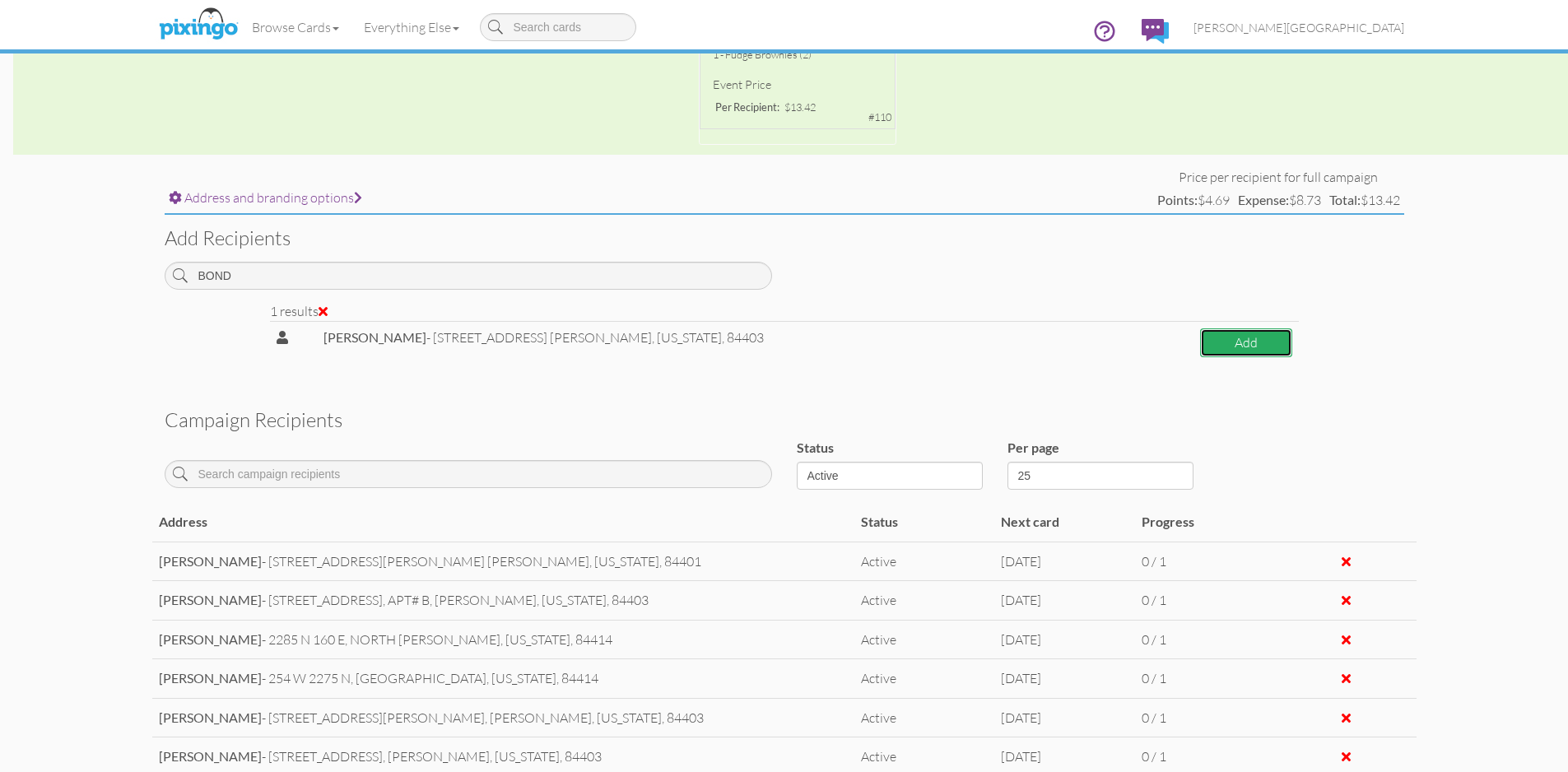
click at [1227, 344] on button "Add" at bounding box center [1246, 343] width 92 height 29
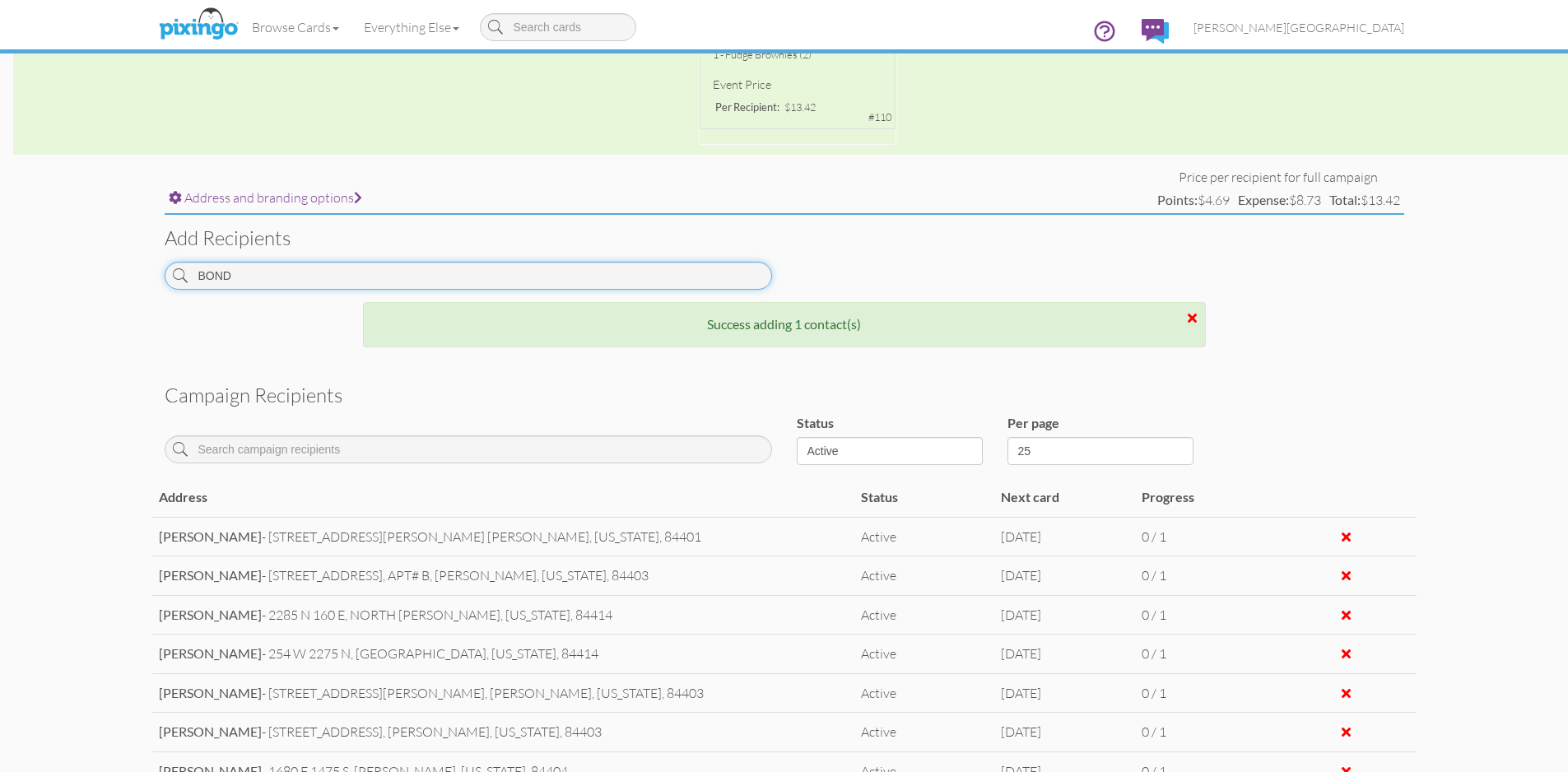
drag, startPoint x: 184, startPoint y: 285, endPoint x: 69, endPoint y: 274, distance: 115.5
click at [69, 274] on campaign-detail "Toggle navigation Visit Pixingo Mobile Browse Cards Business Accounting Automot…" at bounding box center [784, 275] width 1568 height 1570
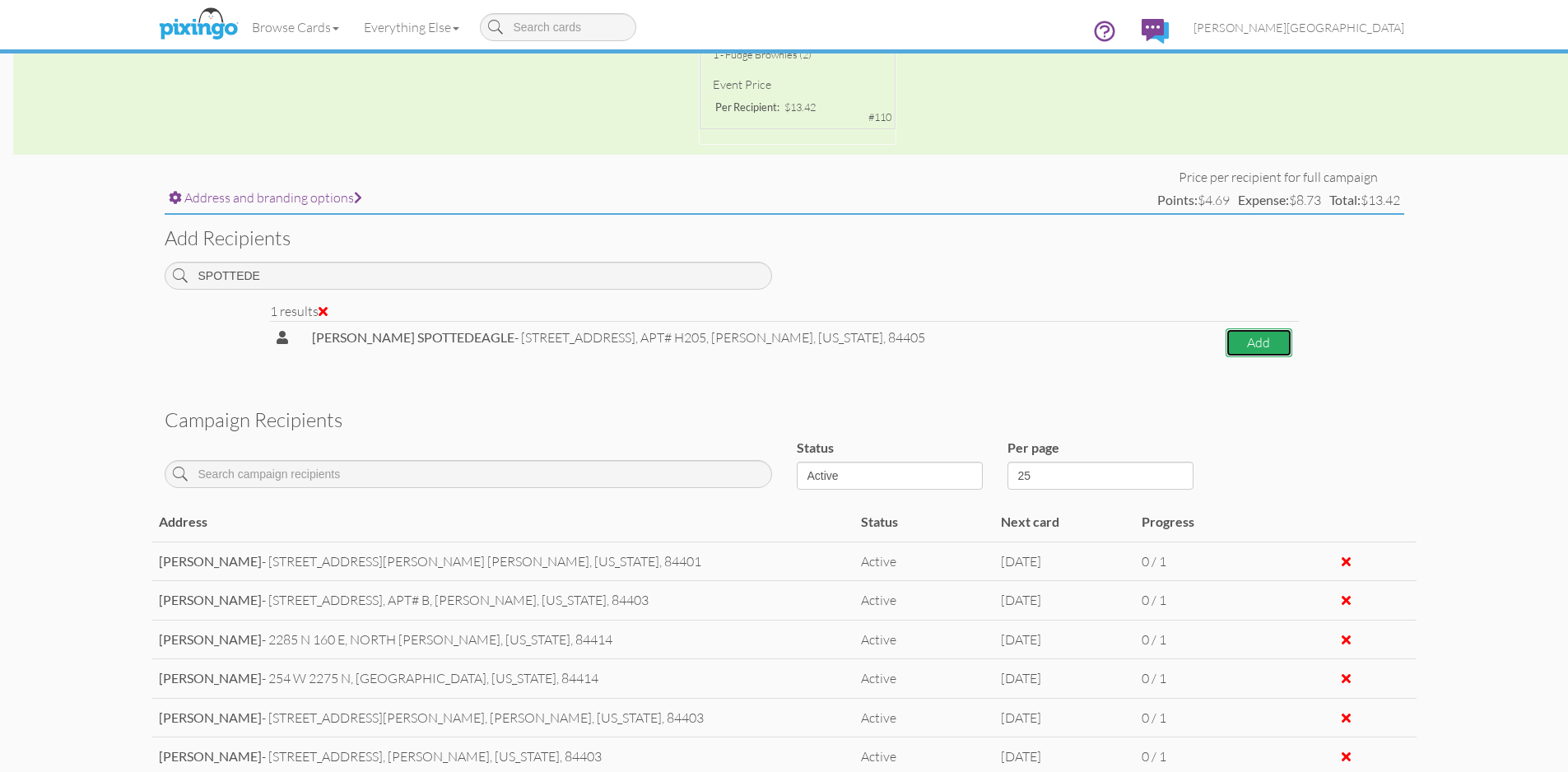
click at [1233, 338] on button "Add" at bounding box center [1258, 343] width 66 height 29
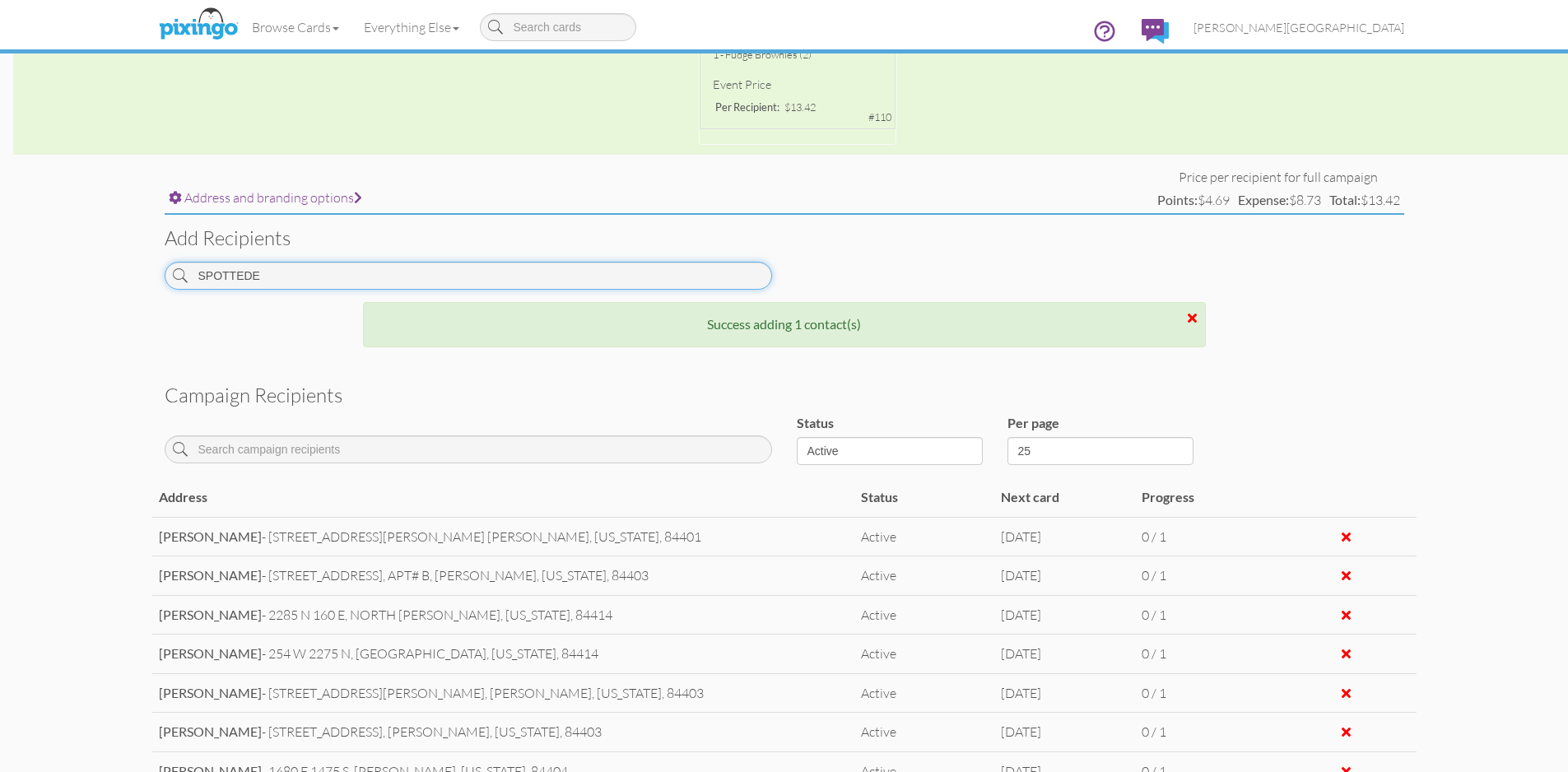
drag, startPoint x: 315, startPoint y: 285, endPoint x: 80, endPoint y: 278, distance: 235.1
click at [80, 278] on campaign-detail "Toggle navigation Visit Pixingo Mobile Browse Cards Business Accounting Automot…" at bounding box center [784, 295] width 1568 height 1609
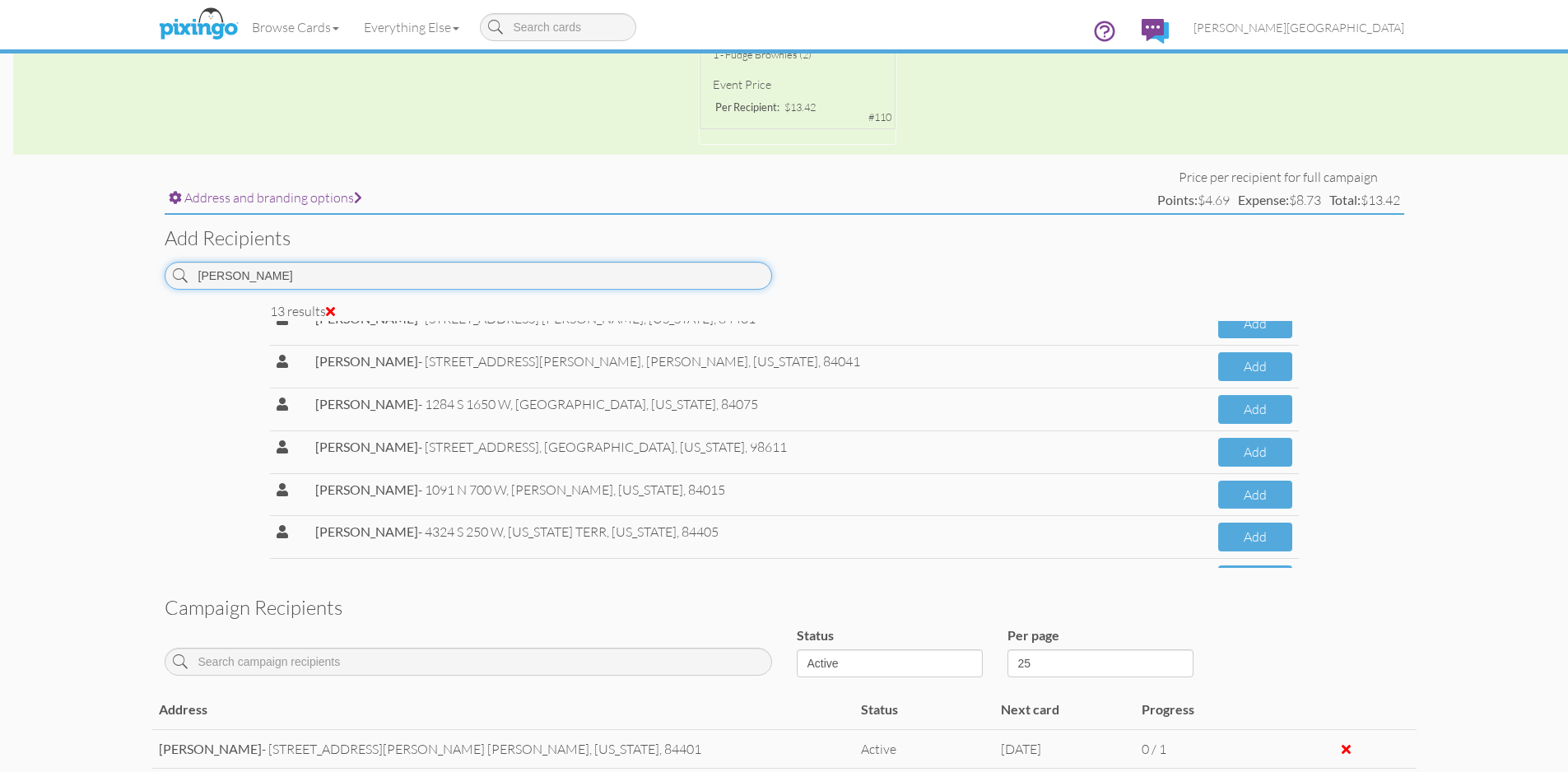
scroll to position [325, 0]
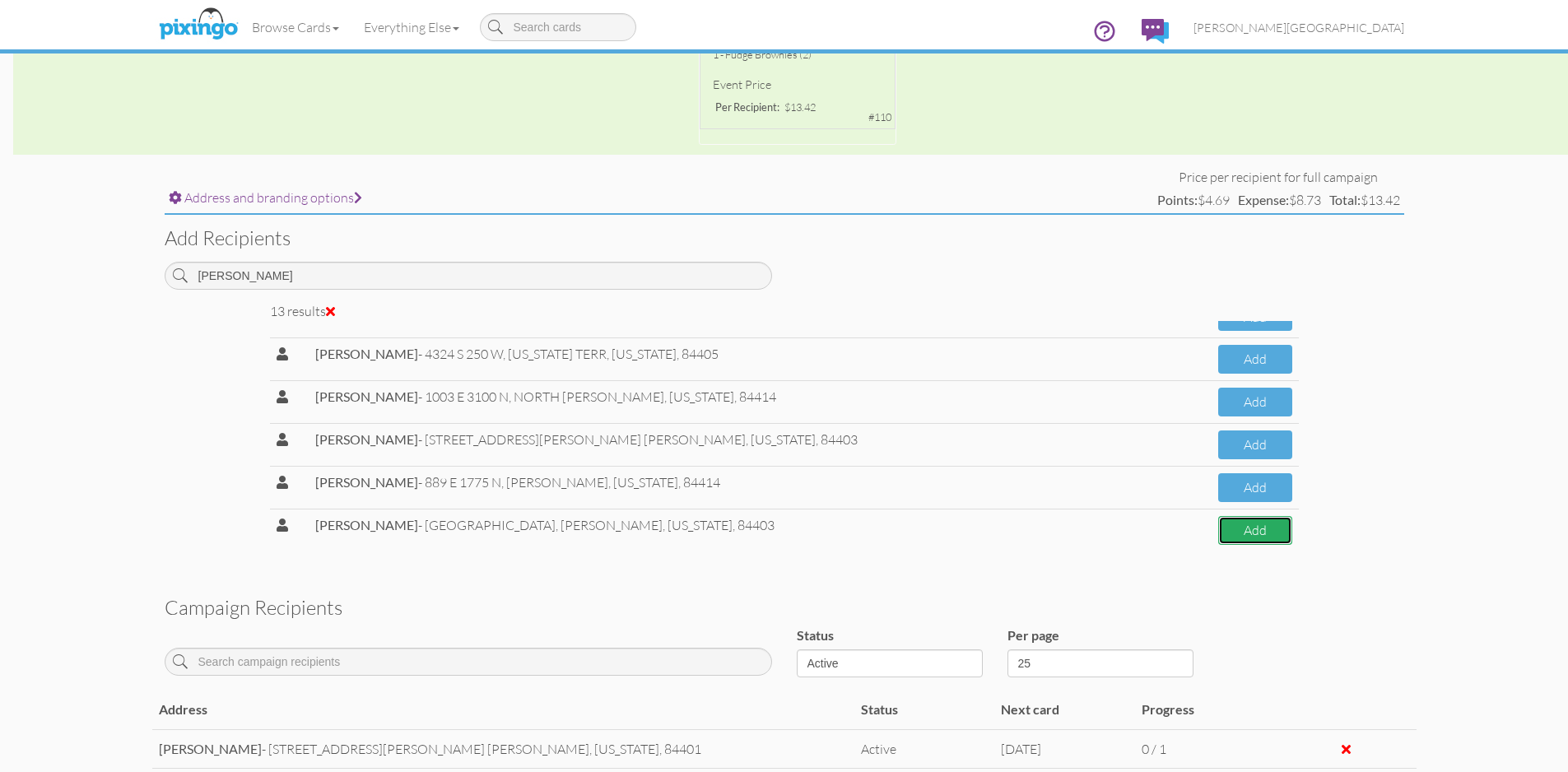
click at [1218, 541] on button "Add" at bounding box center [1254, 530] width 73 height 29
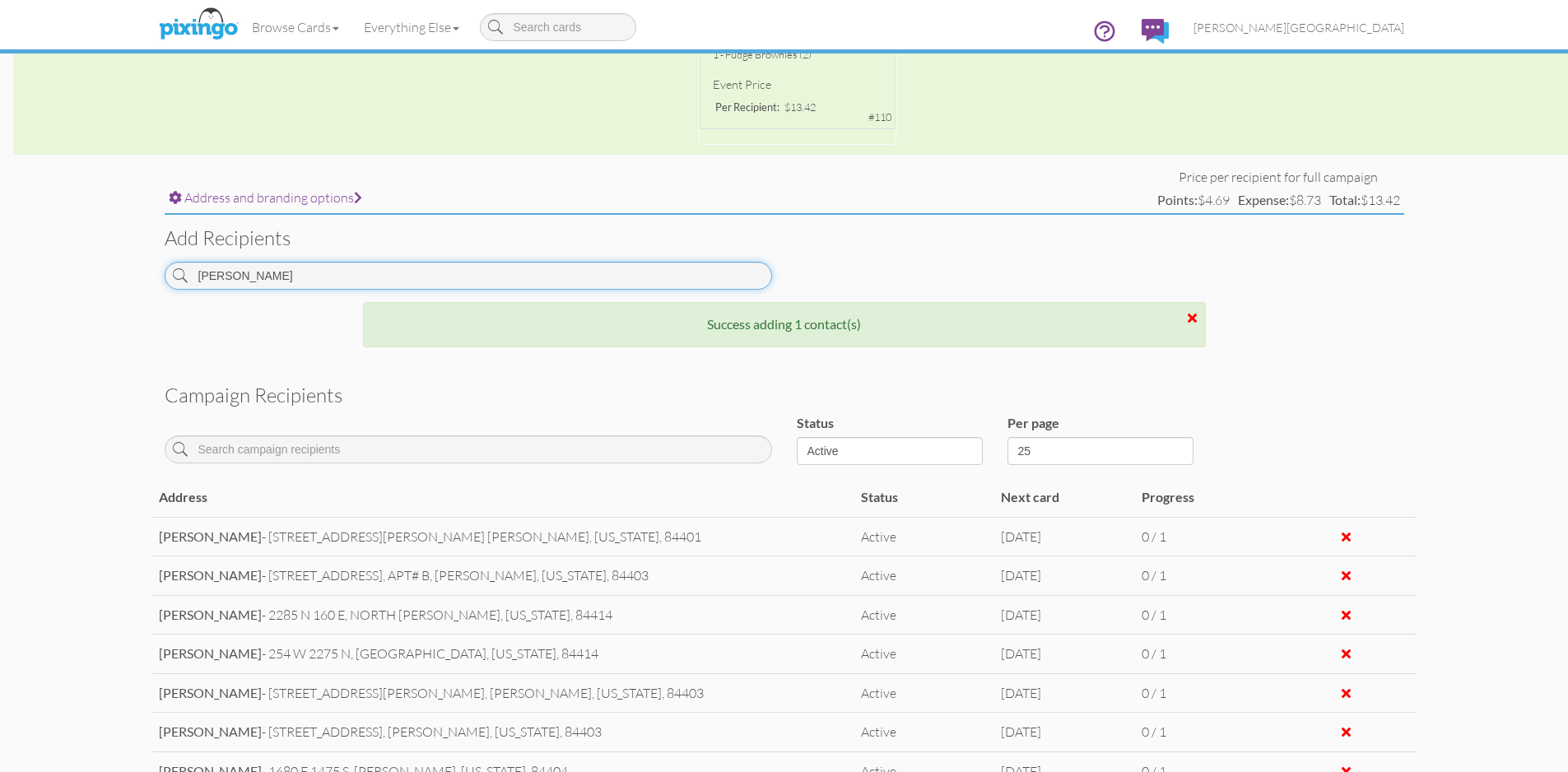
drag, startPoint x: 288, startPoint y: 273, endPoint x: 63, endPoint y: 264, distance: 225.2
click at [64, 264] on campaign-detail "Toggle navigation Visit Pixingo Mobile Browse Cards Business Accounting Automot…" at bounding box center [784, 315] width 1568 height 1649
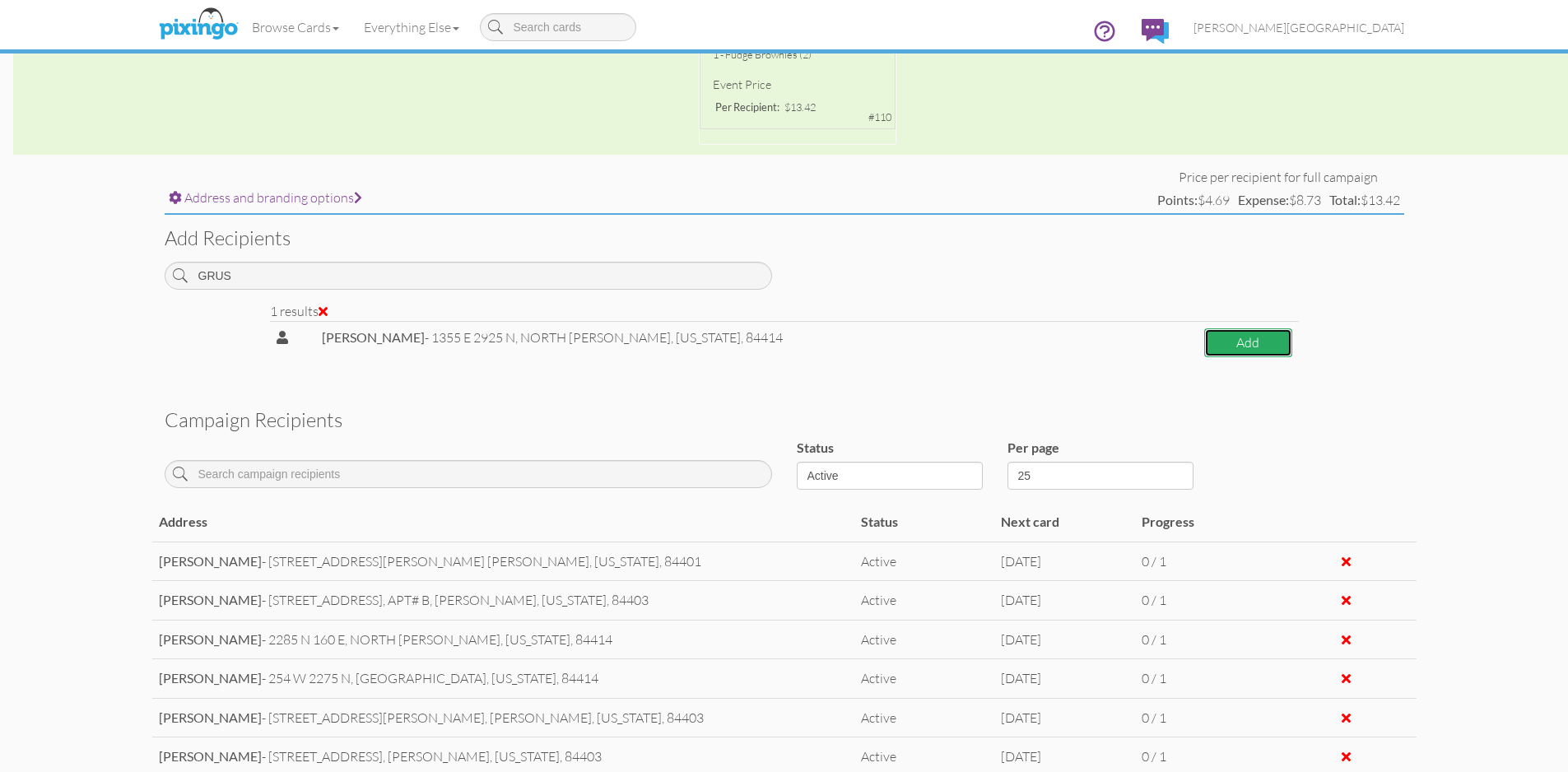
click at [1233, 351] on button "Add" at bounding box center [1248, 343] width 88 height 29
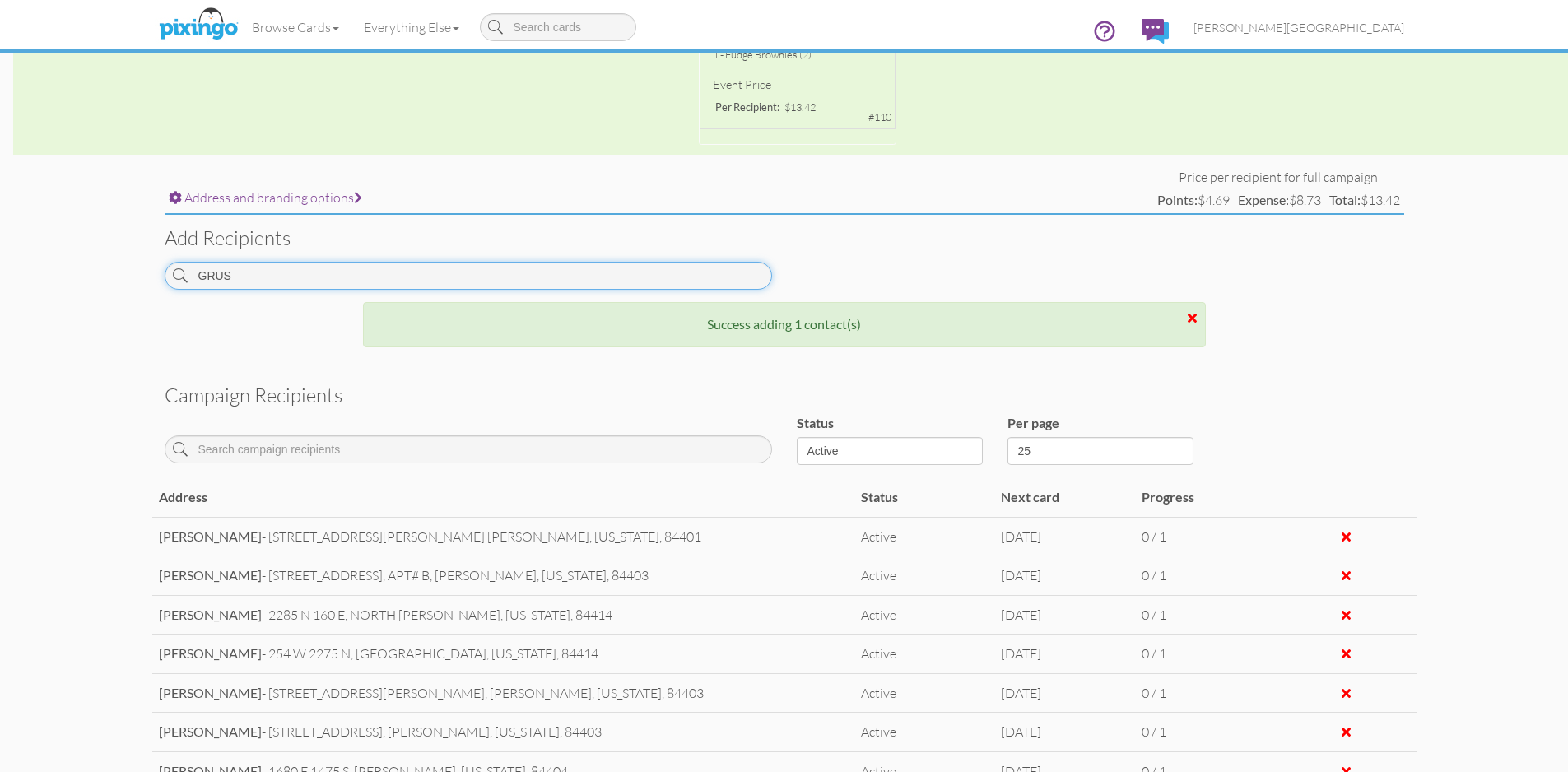
drag, startPoint x: 207, startPoint y: 259, endPoint x: 54, endPoint y: 232, distance: 155.4
click at [79, 239] on campaign-detail "Toggle navigation Visit Pixingo Mobile Browse Cards Business Accounting Automot…" at bounding box center [784, 326] width 1568 height 1673
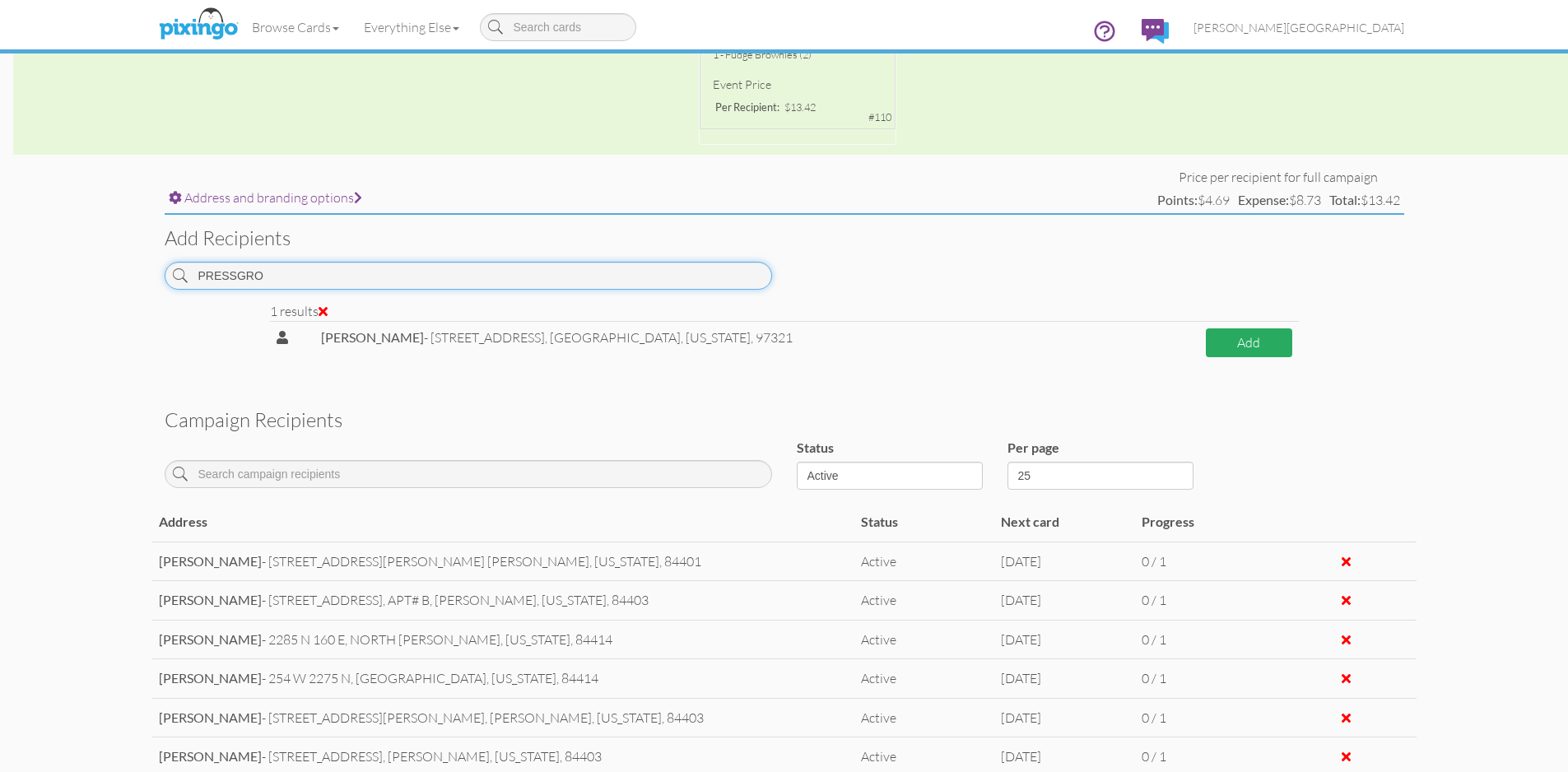
type input "PRESSGRO"
click at [1216, 344] on button "Add" at bounding box center [1248, 343] width 86 height 29
